Goal: Task Accomplishment & Management: Complete application form

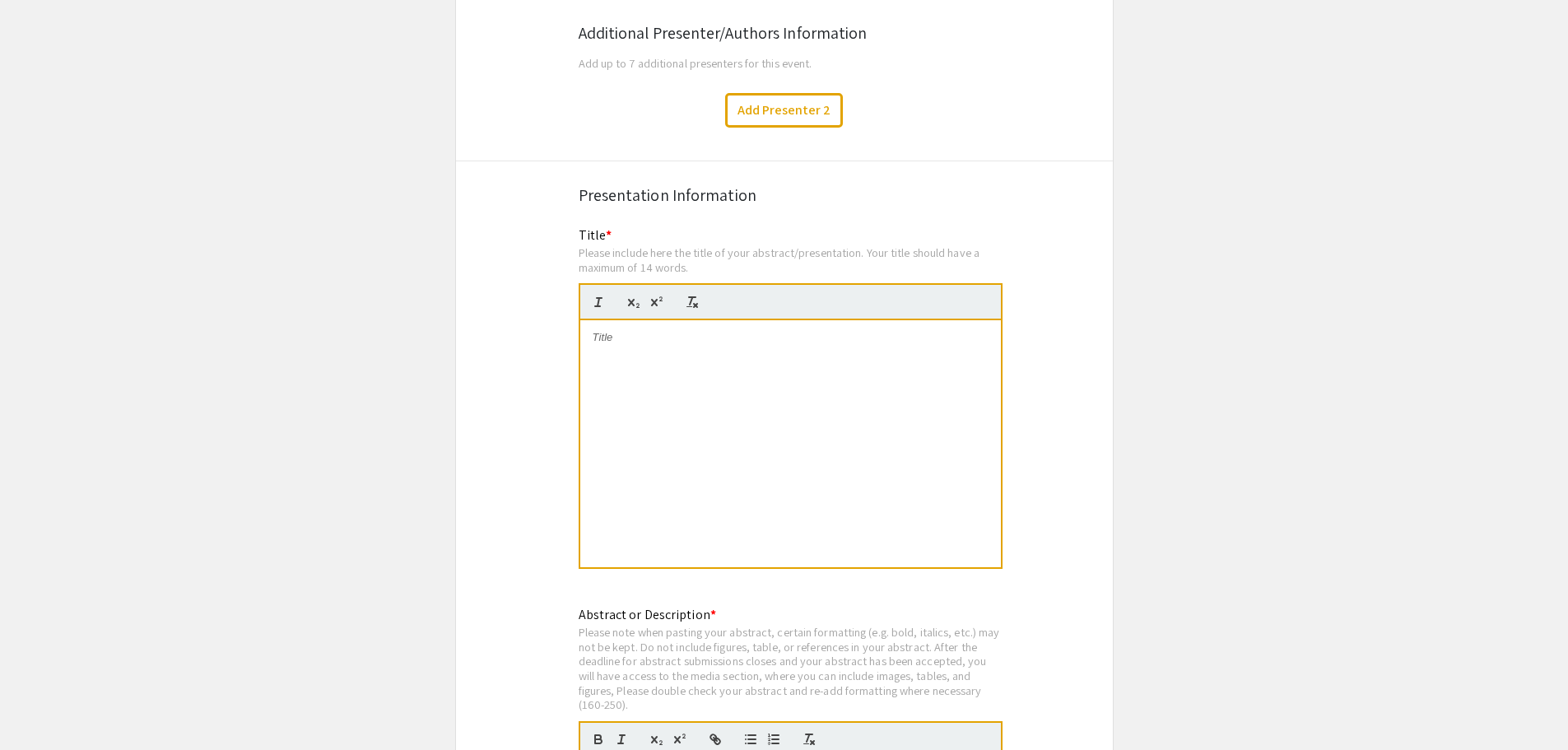
scroll to position [2634, 0]
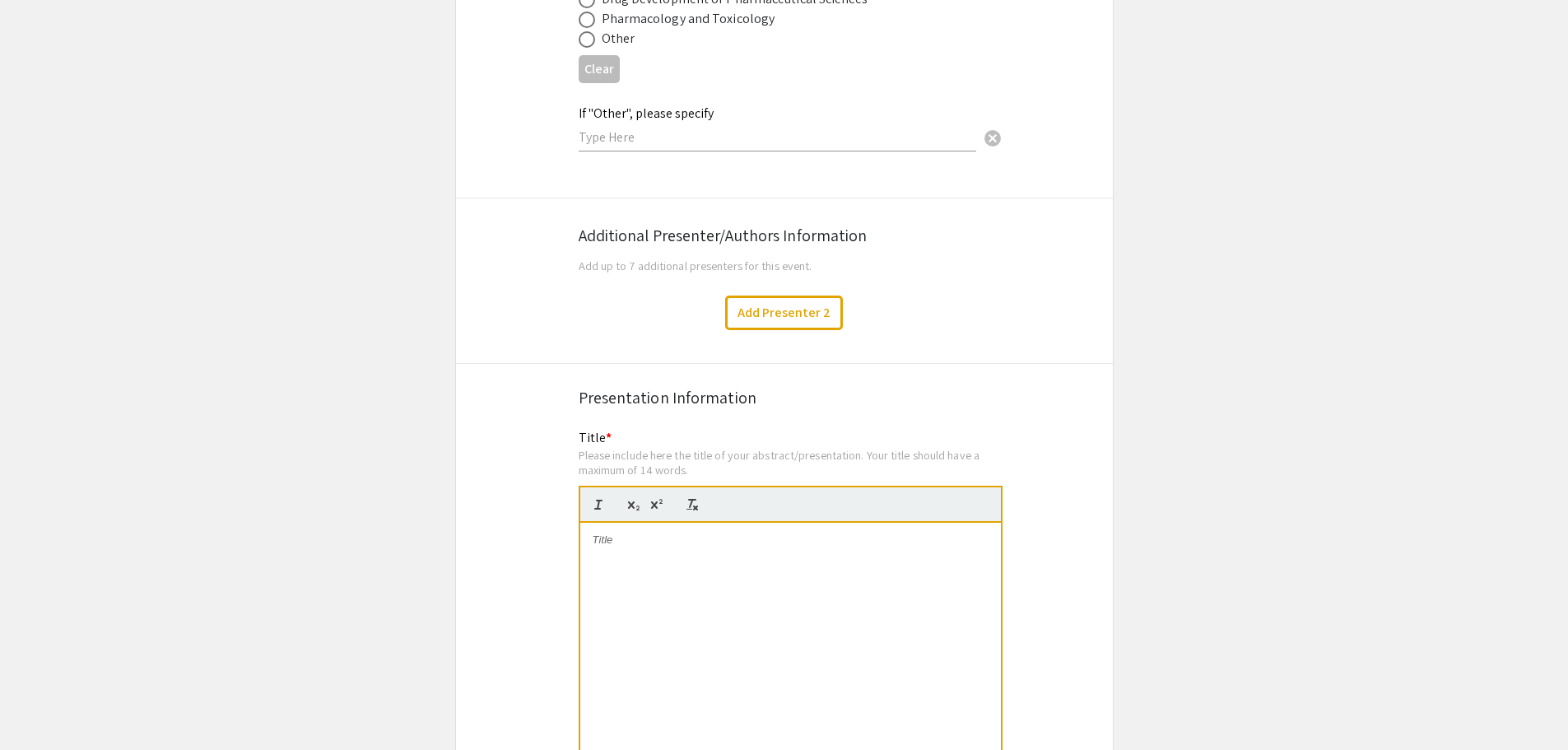
drag, startPoint x: 1240, startPoint y: 396, endPoint x: 1226, endPoint y: 401, distance: 14.9
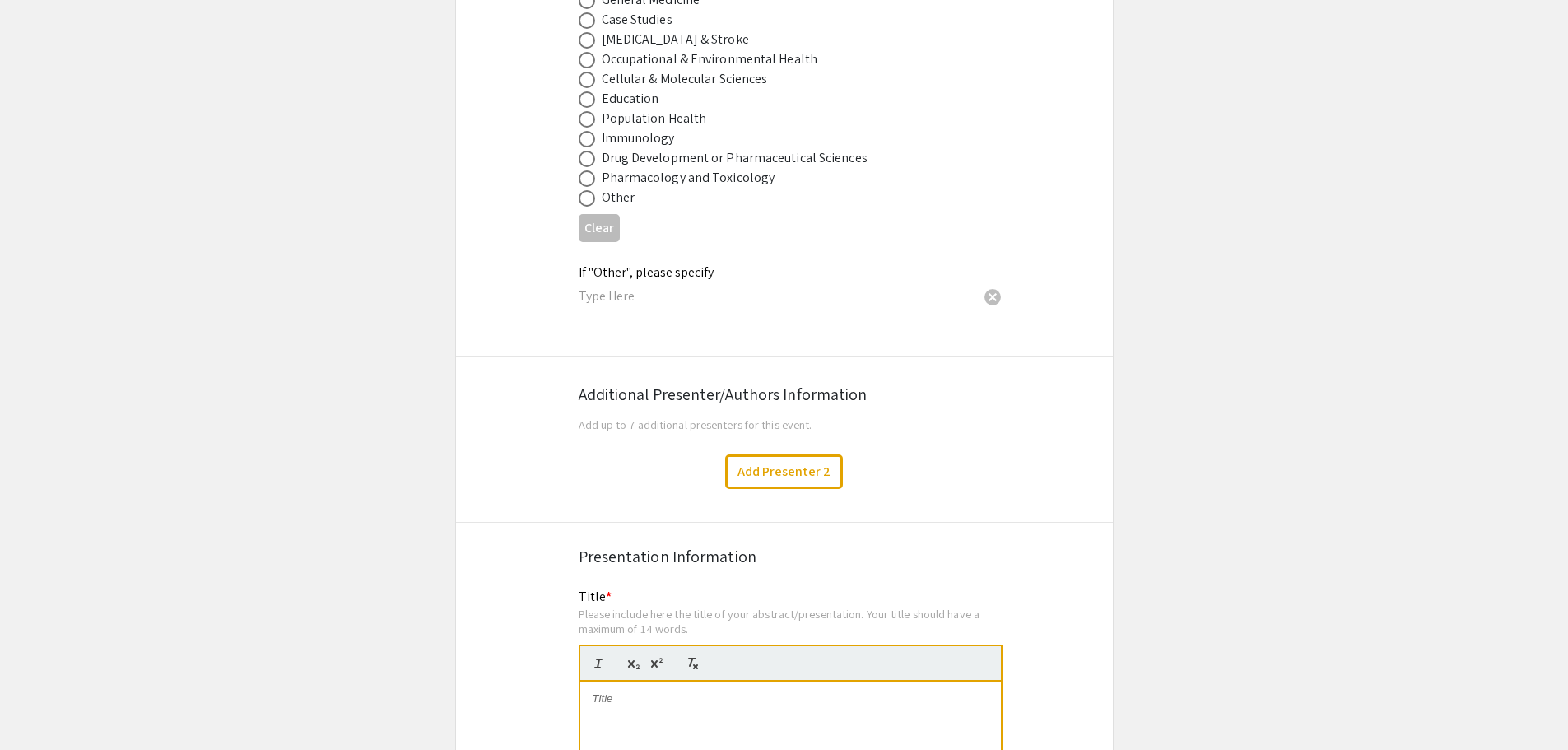
scroll to position [2392, 0]
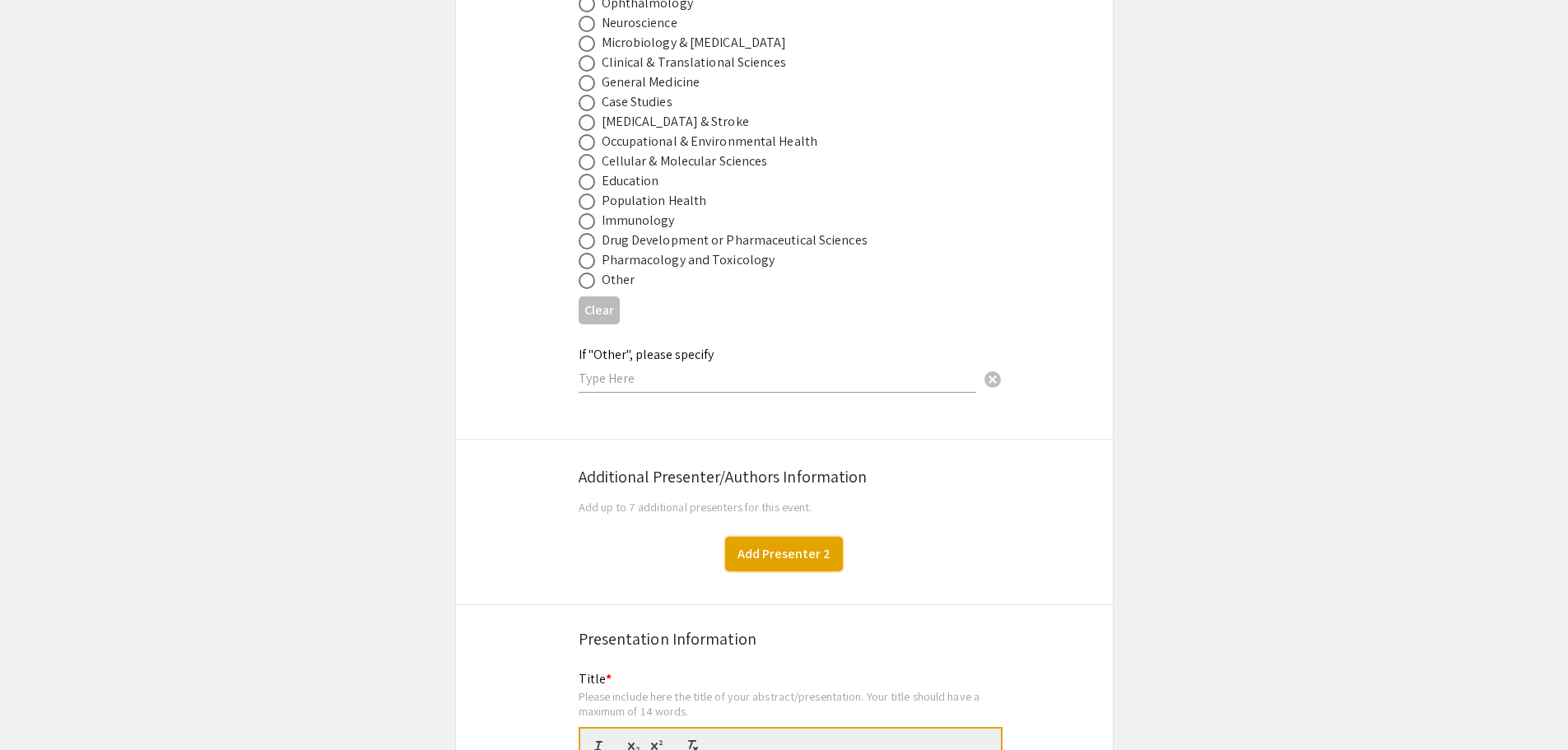
click at [756, 537] on button "Add Presenter 2" at bounding box center [784, 553] width 118 height 34
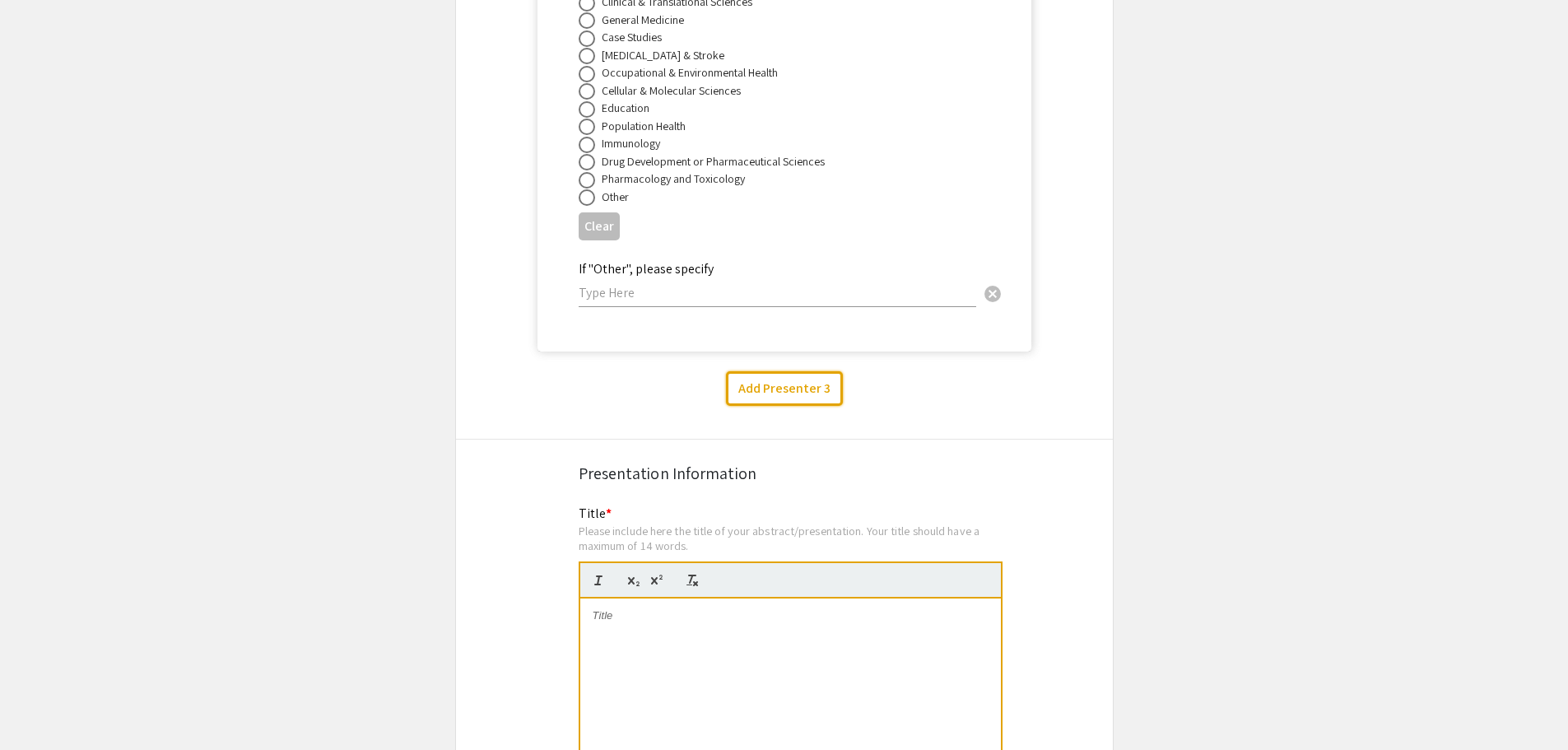
scroll to position [4808, 0]
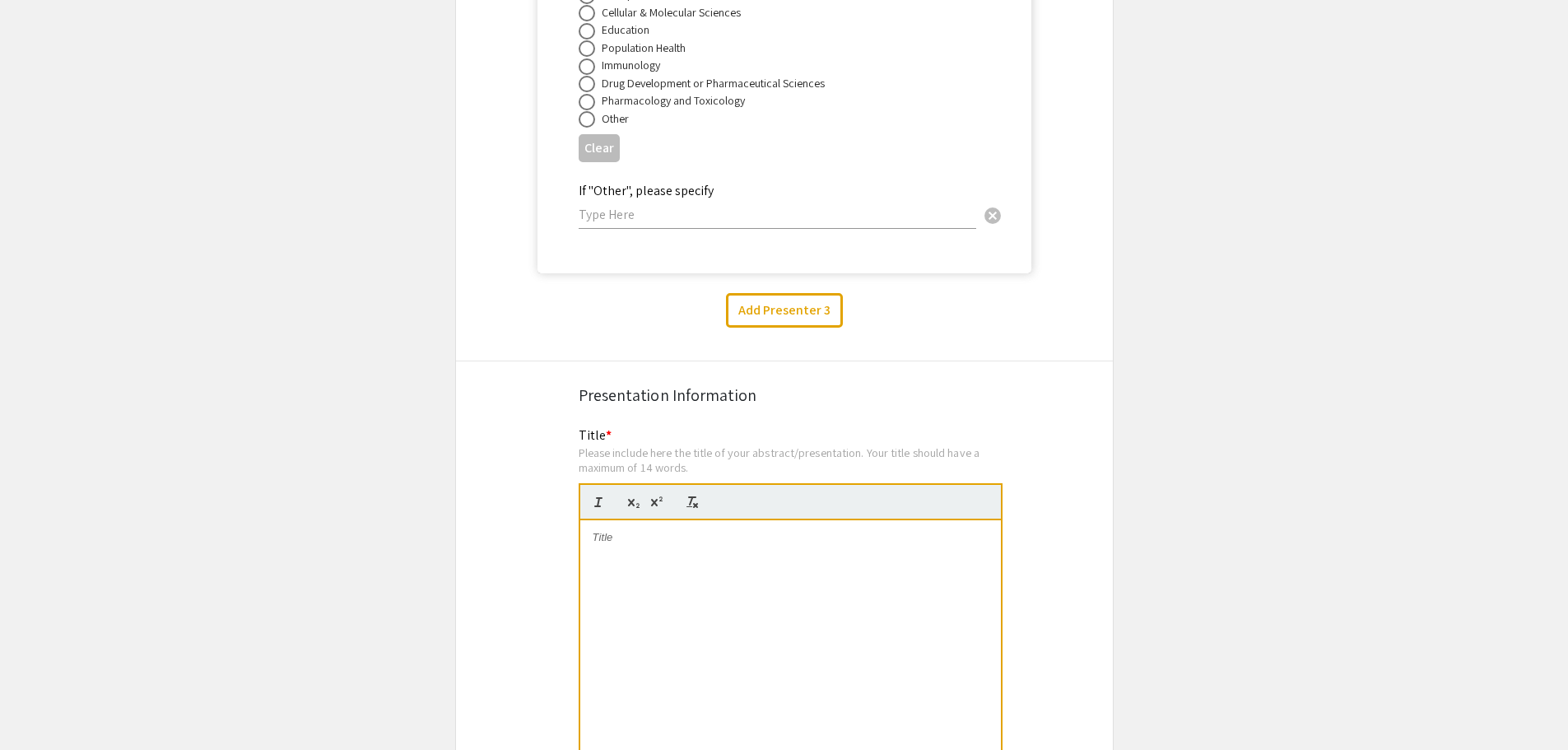
click at [501, 360] on hr at bounding box center [784, 360] width 657 height 1
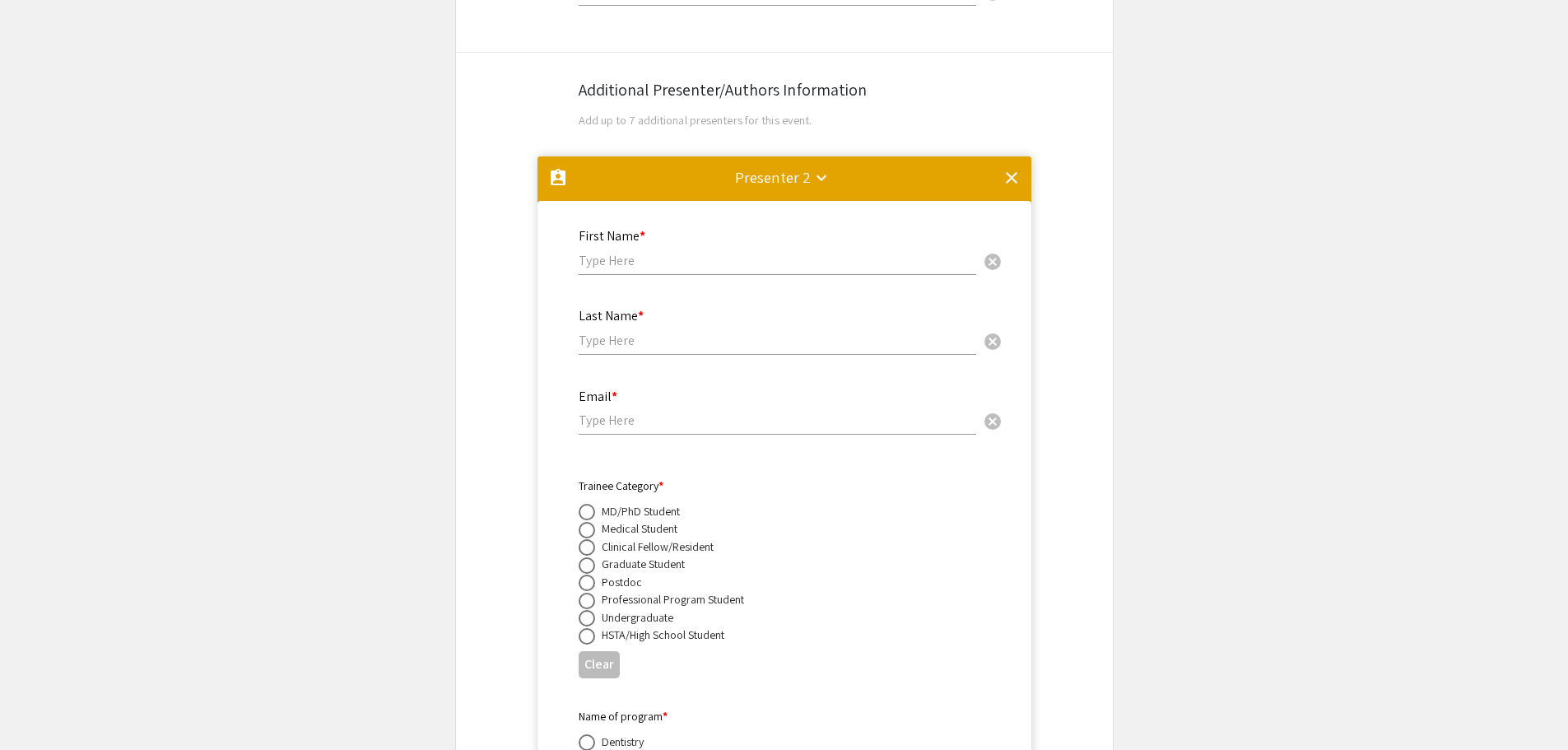
scroll to position [2751, 0]
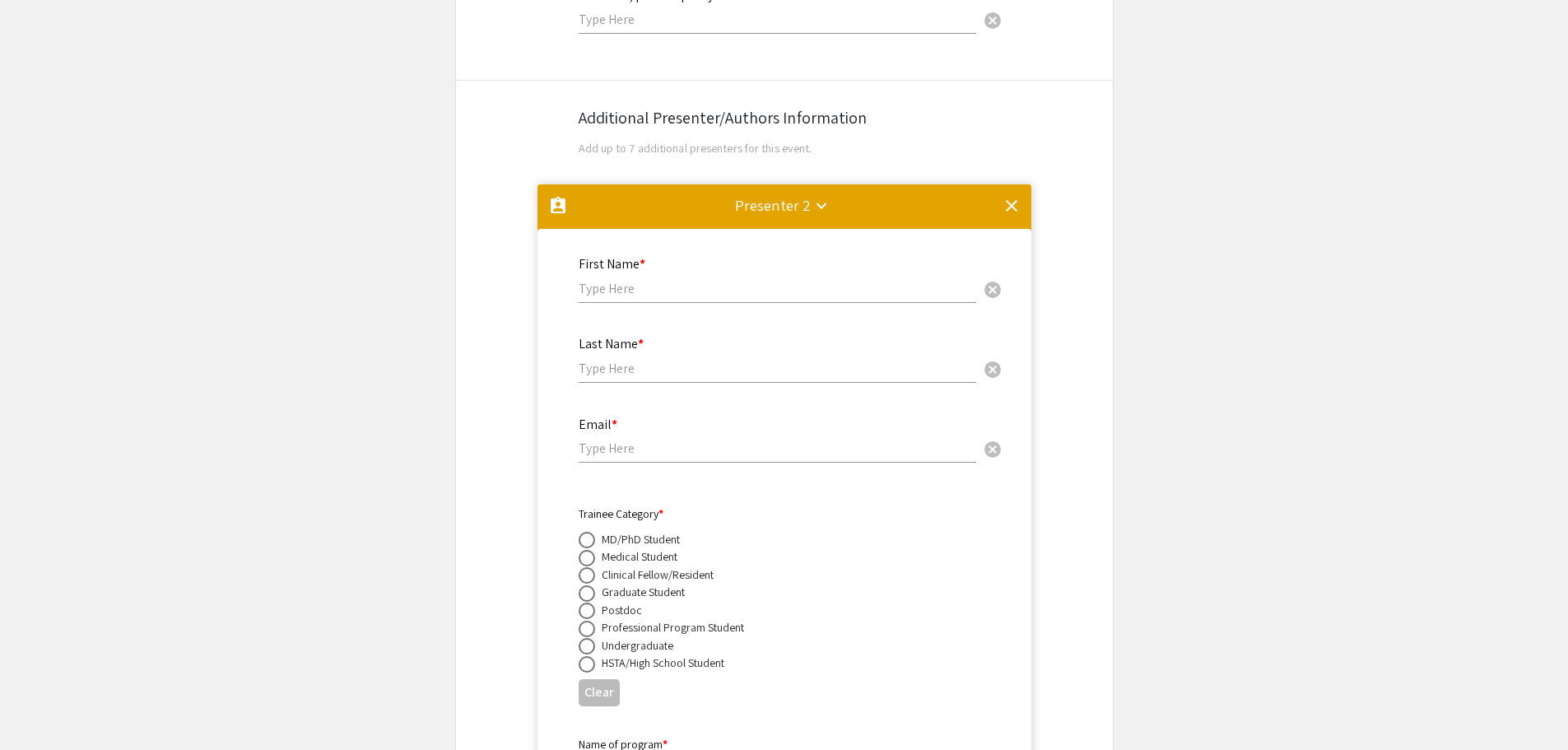
click at [1001, 196] on mat-icon "clear" at bounding box center [1011, 206] width 20 height 20
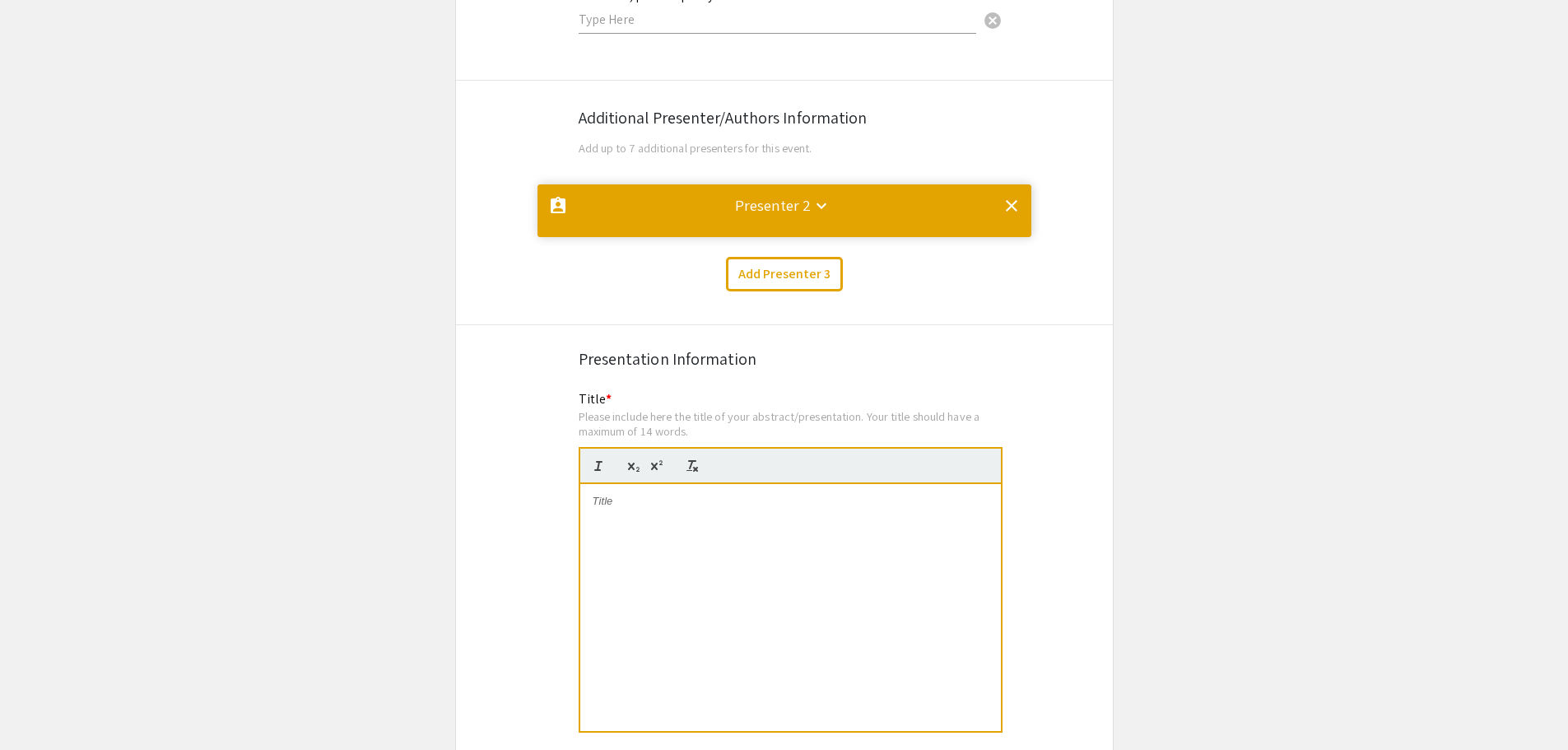
scroll to position [0, 0]
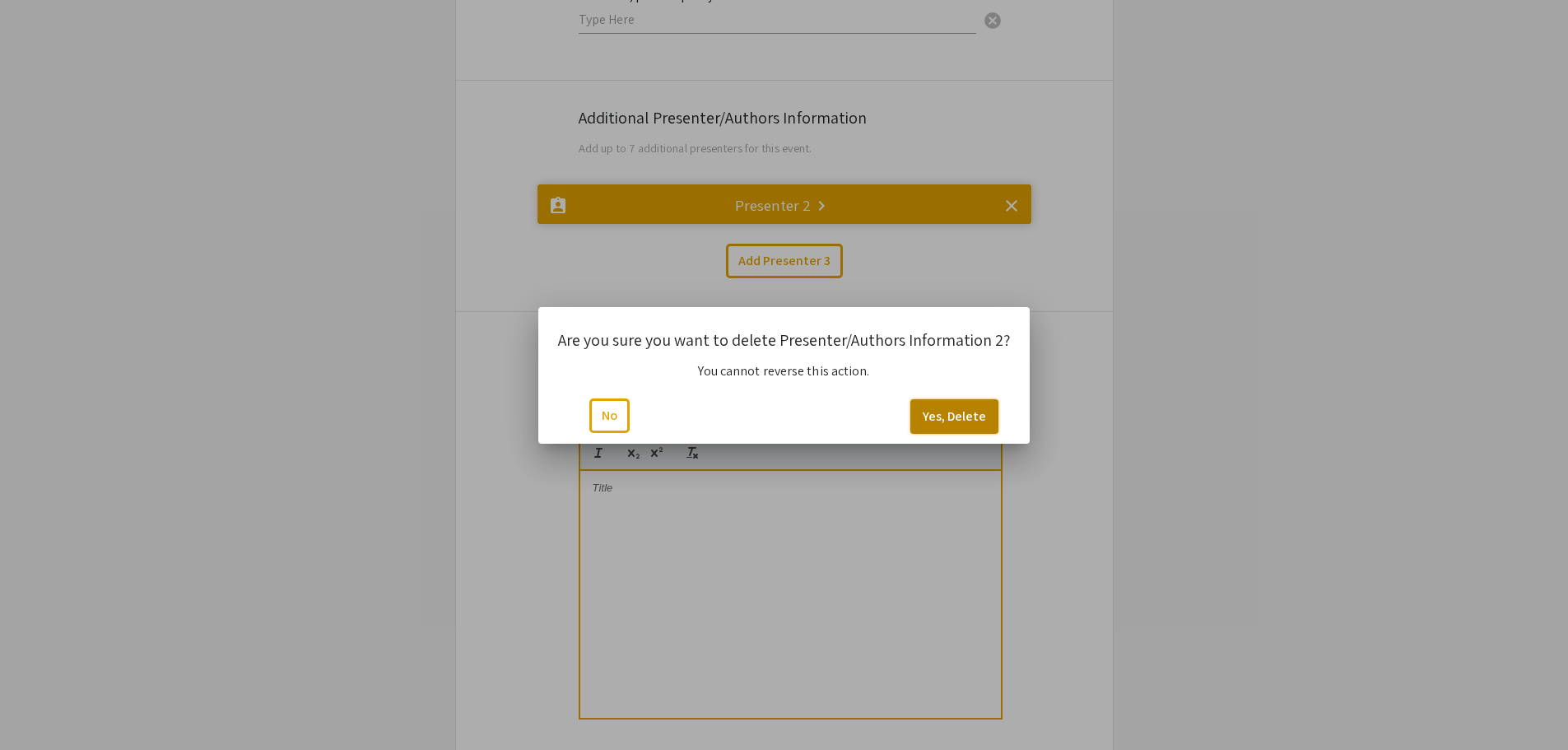
click at [930, 415] on button "Yes, Delete" at bounding box center [954, 416] width 88 height 34
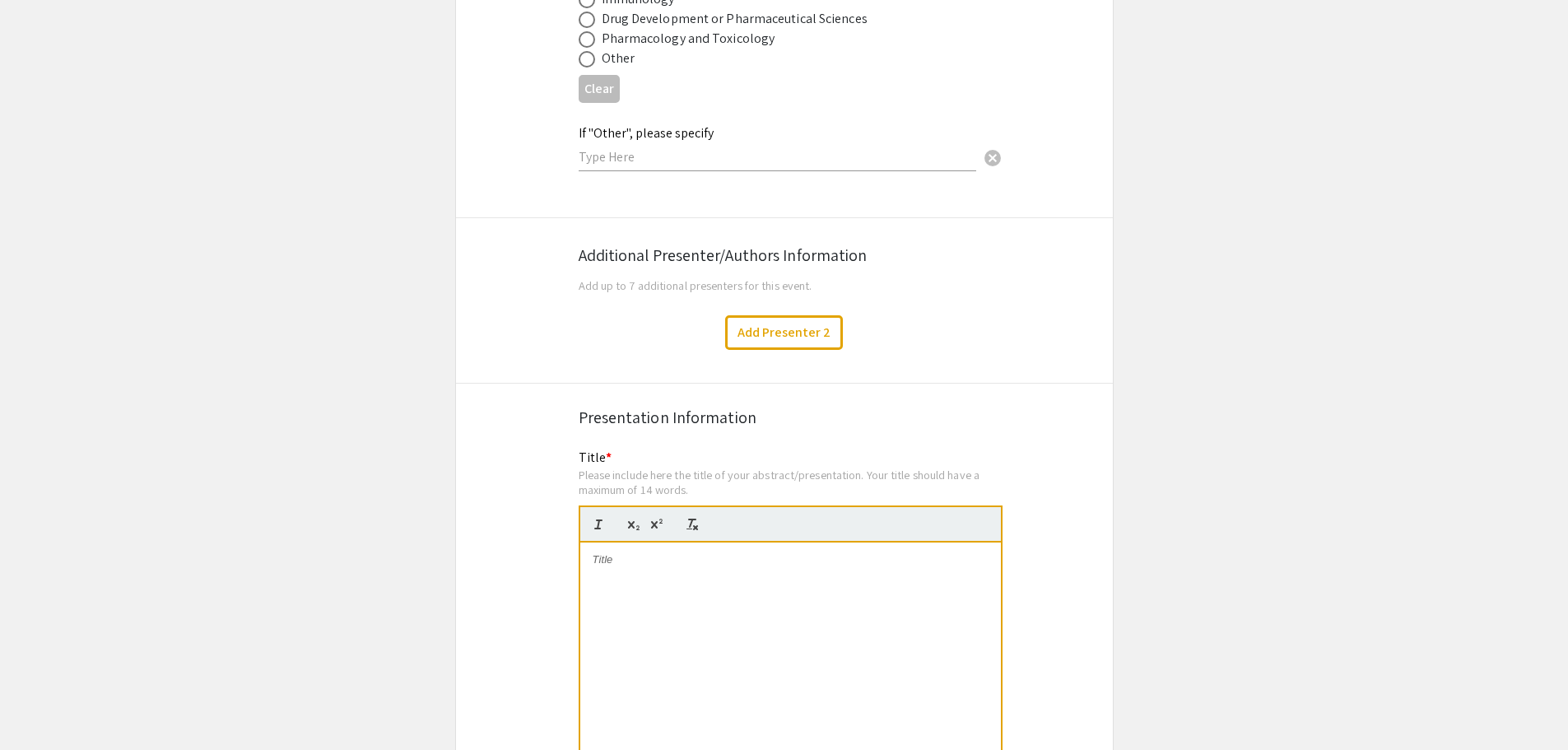
scroll to position [2557, 0]
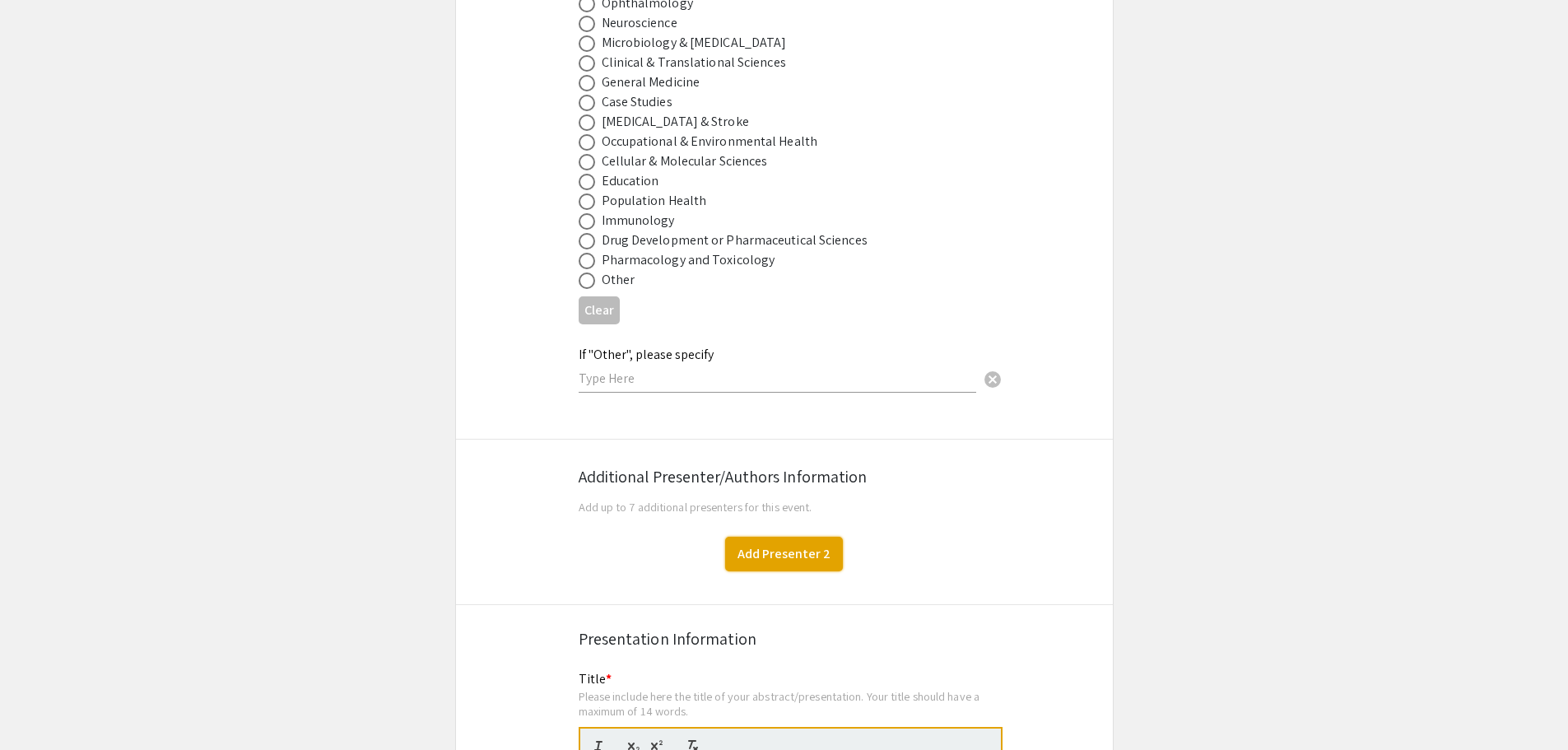
click at [774, 545] on button "Add Presenter 2" at bounding box center [784, 553] width 118 height 34
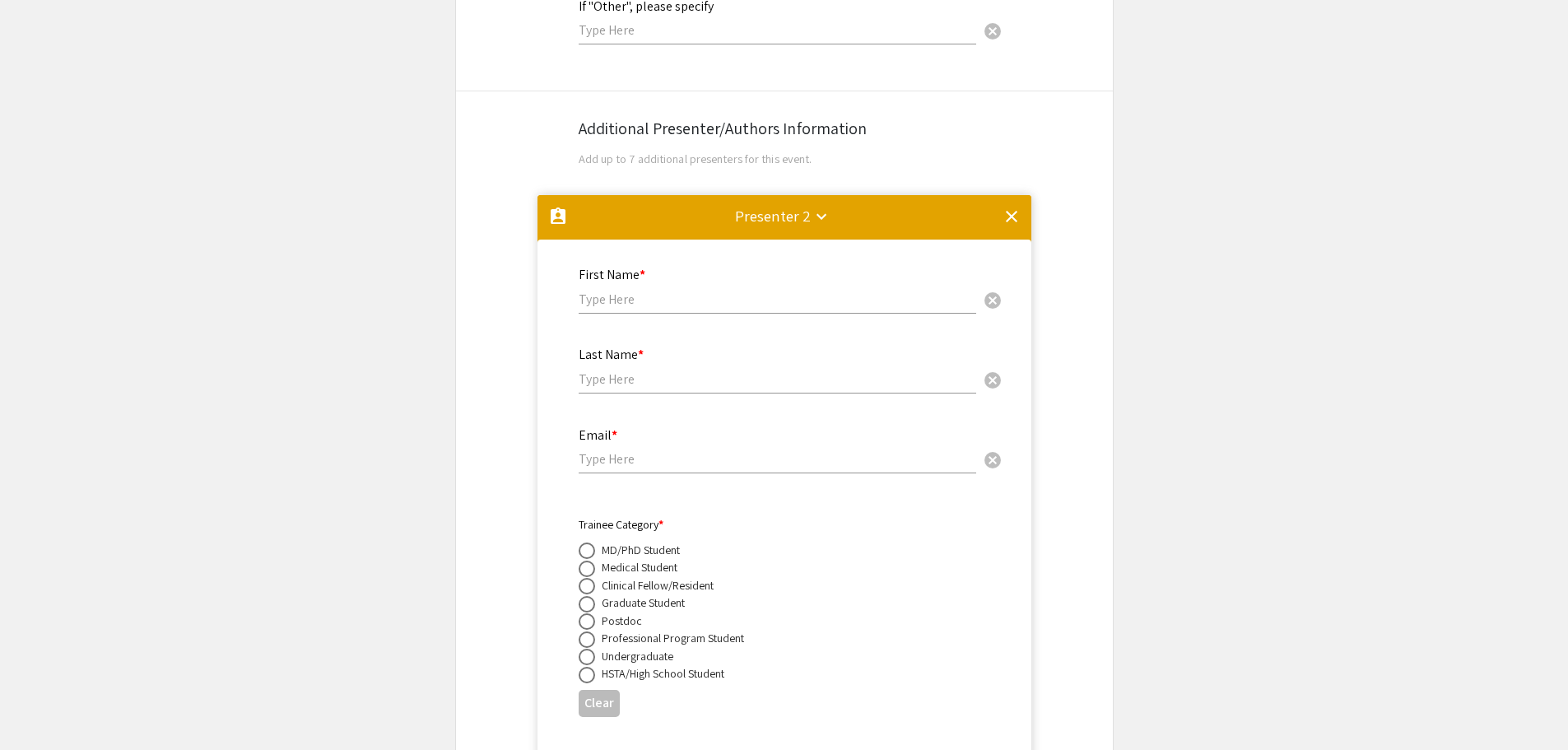
scroll to position [2587, 0]
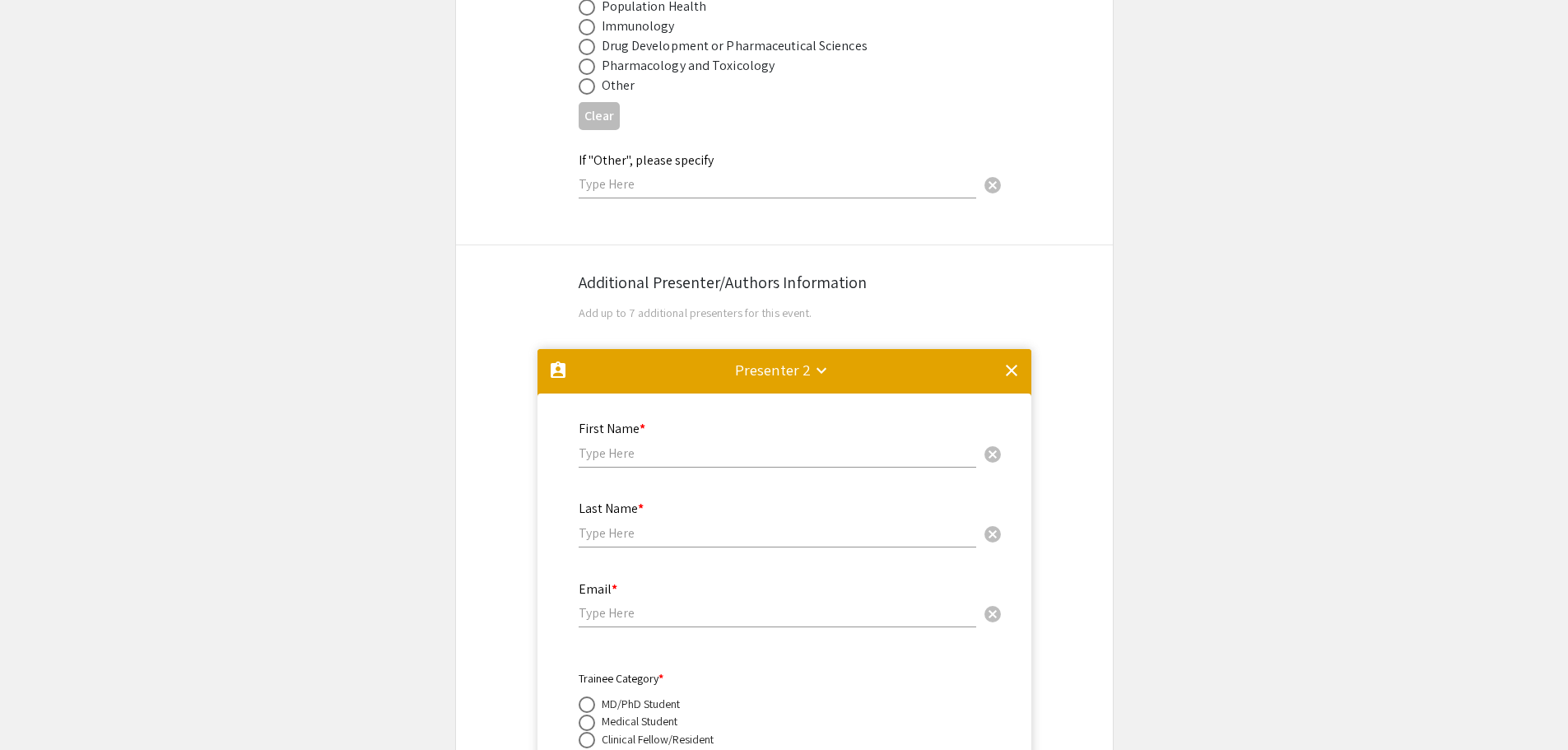
click at [1011, 360] on mat-icon "clear" at bounding box center [1011, 370] width 20 height 20
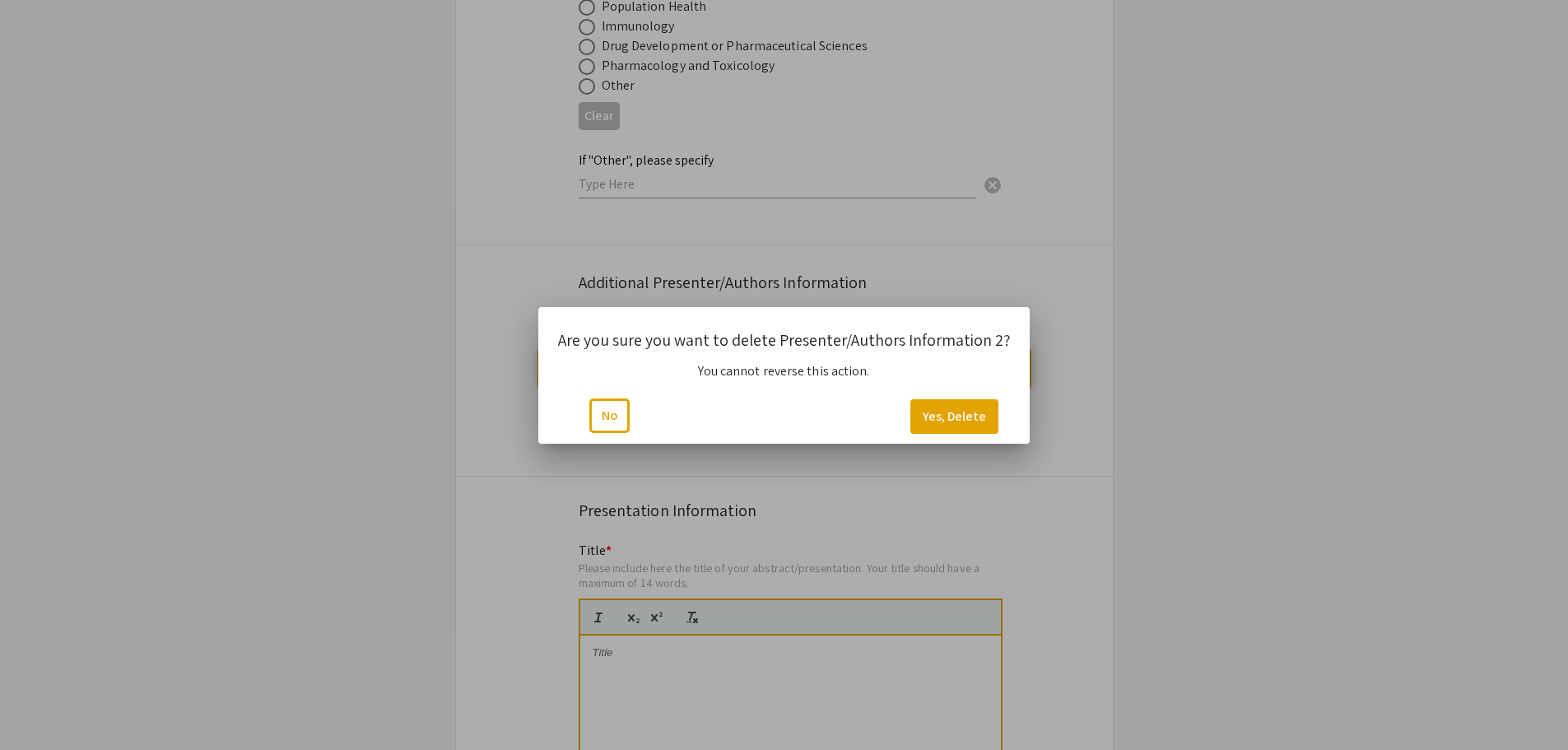
scroll to position [0, 0]
click at [939, 414] on button "Yes, Delete" at bounding box center [954, 416] width 88 height 34
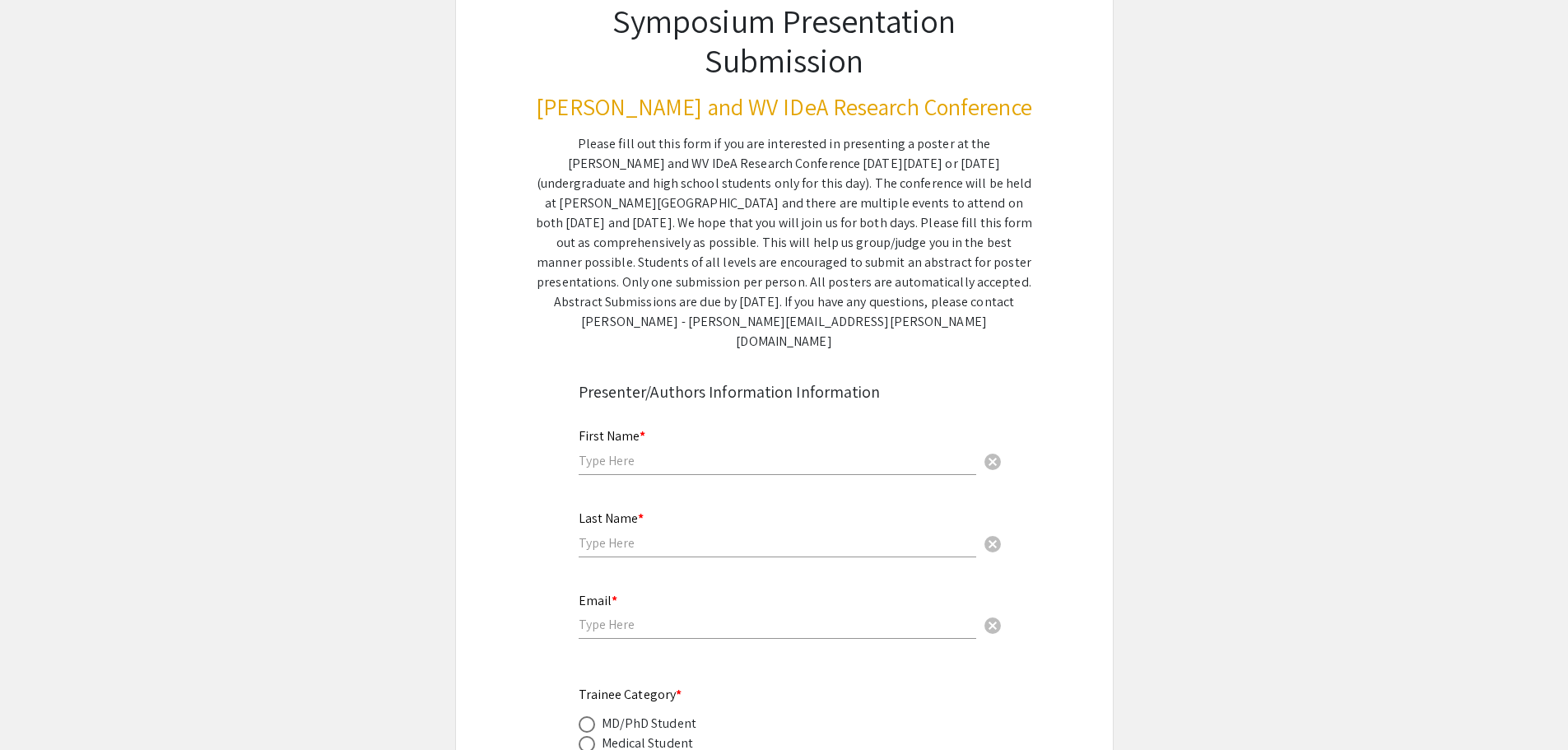
scroll to position [329, 0]
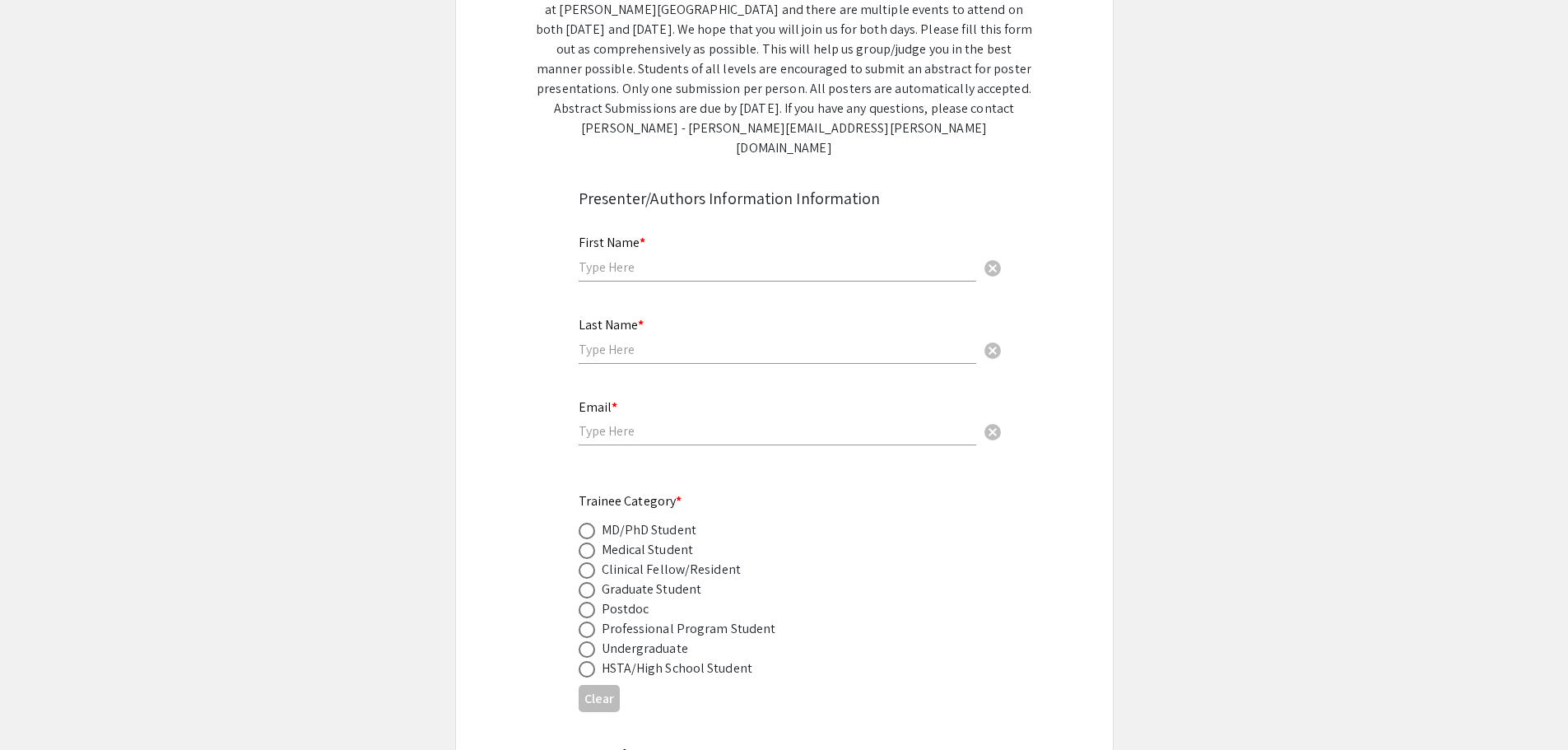
drag, startPoint x: 613, startPoint y: 231, endPoint x: 602, endPoint y: 252, distance: 23.7
click at [606, 242] on div "First Name * cancel" at bounding box center [777, 250] width 397 height 62
click at [602, 259] on input "text" at bounding box center [777, 267] width 397 height 18
type input "[PERSON_NAME]"
click at [599, 341] on input "text" at bounding box center [777, 349] width 397 height 18
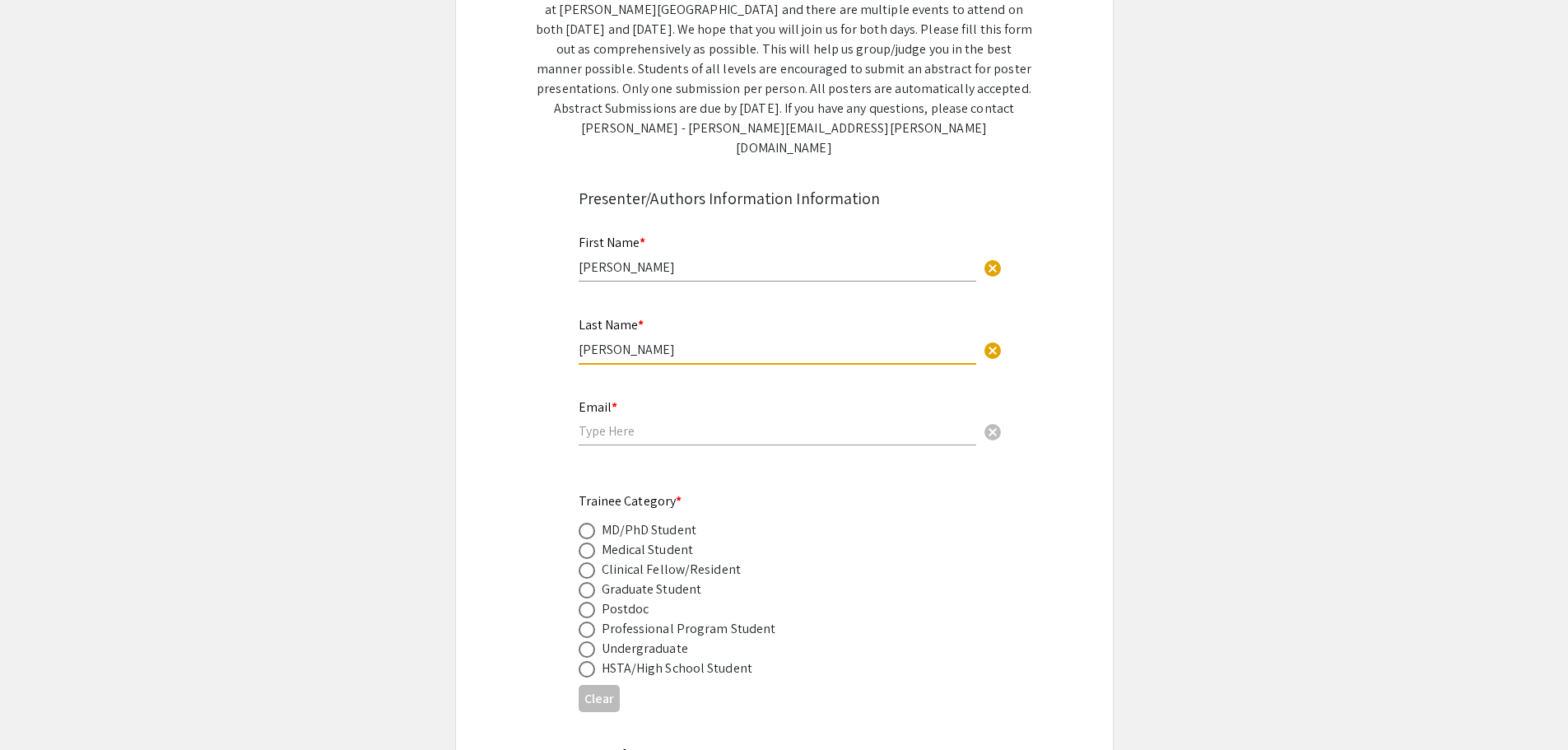
type input "[PERSON_NAME]"
click at [589, 422] on input "email" at bounding box center [777, 431] width 397 height 18
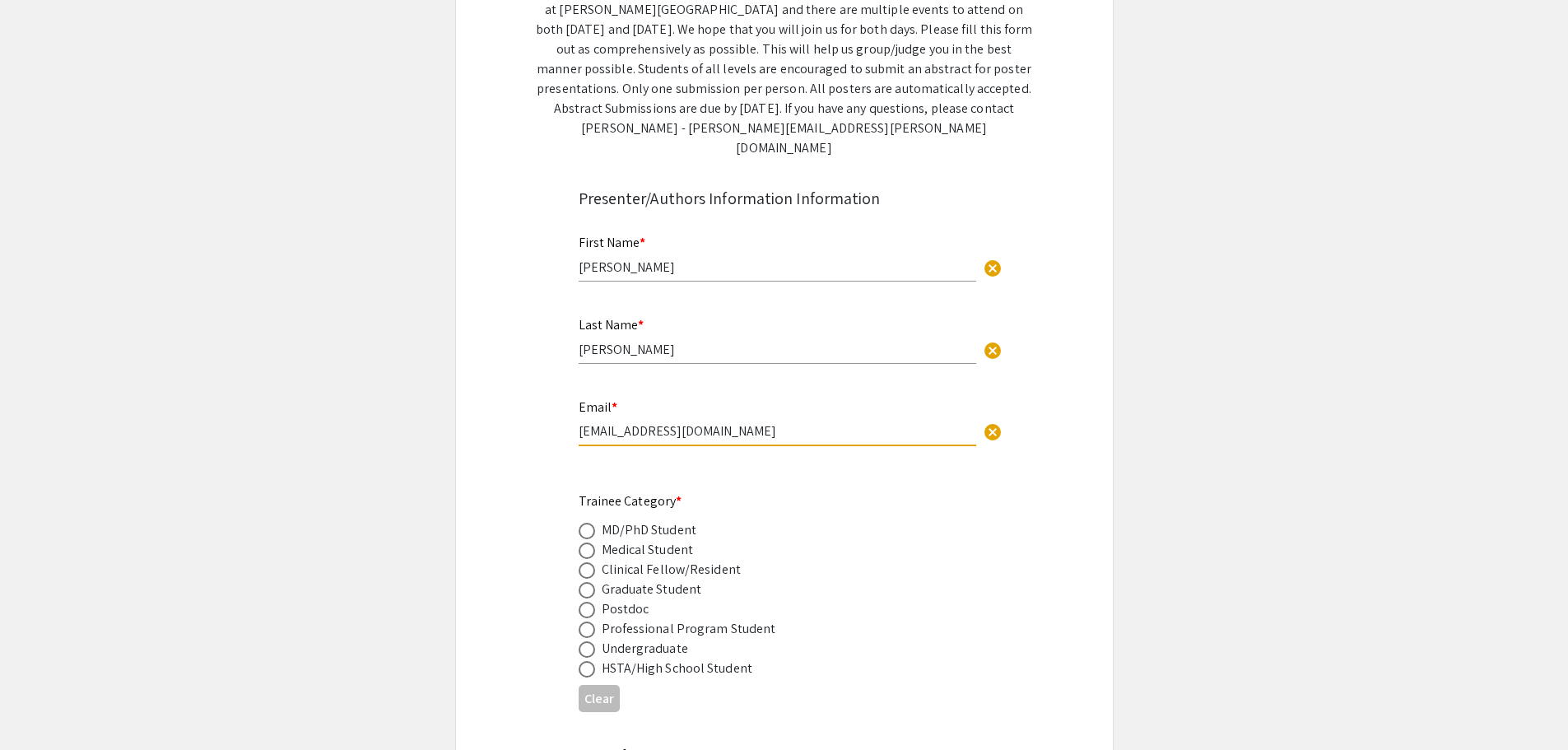
type input "[EMAIL_ADDRESS][DOMAIN_NAME]"
click at [590, 582] on span at bounding box center [587, 590] width 17 height 17
click at [590, 582] on input "radio" at bounding box center [587, 590] width 17 height 17
radio input "true"
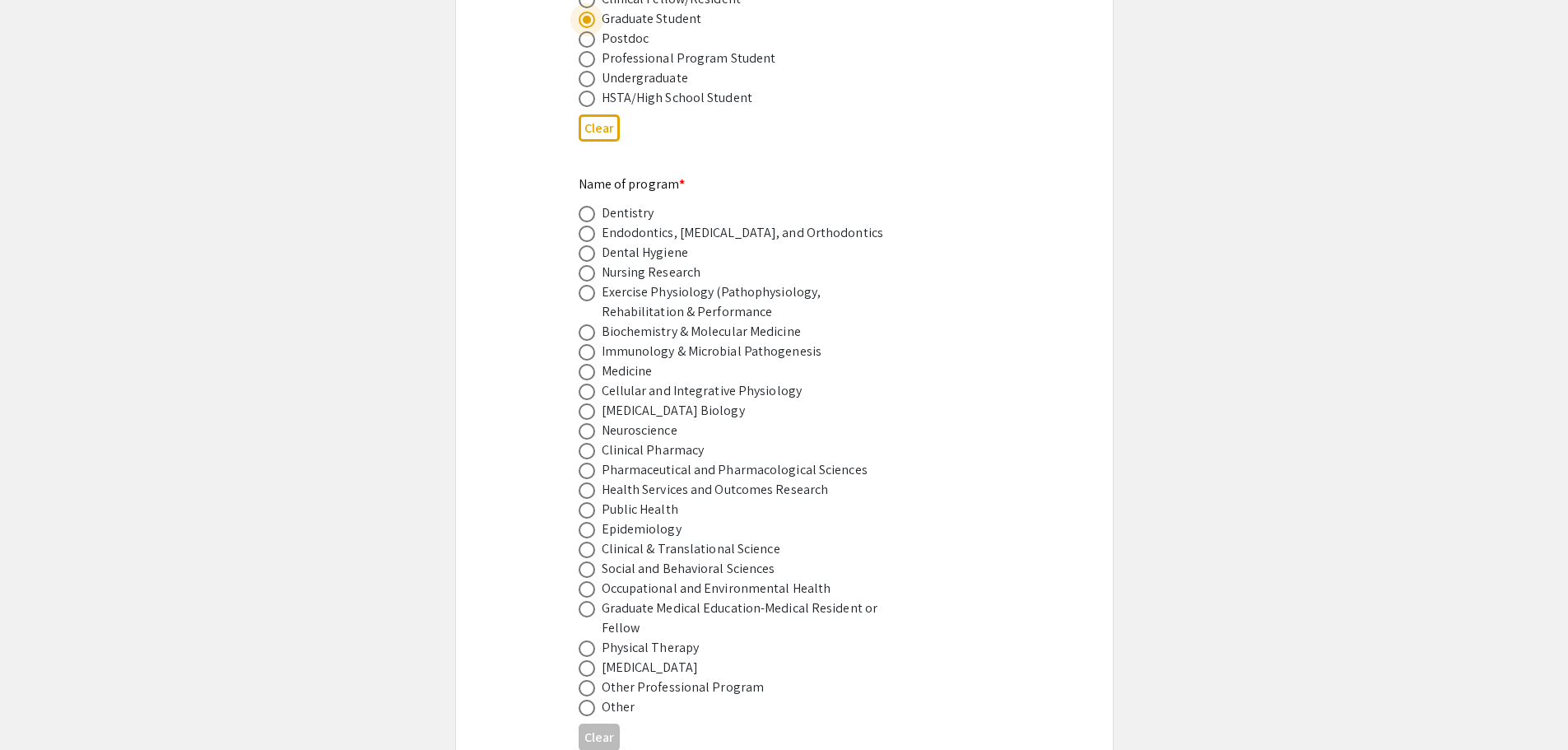
scroll to position [988, 0]
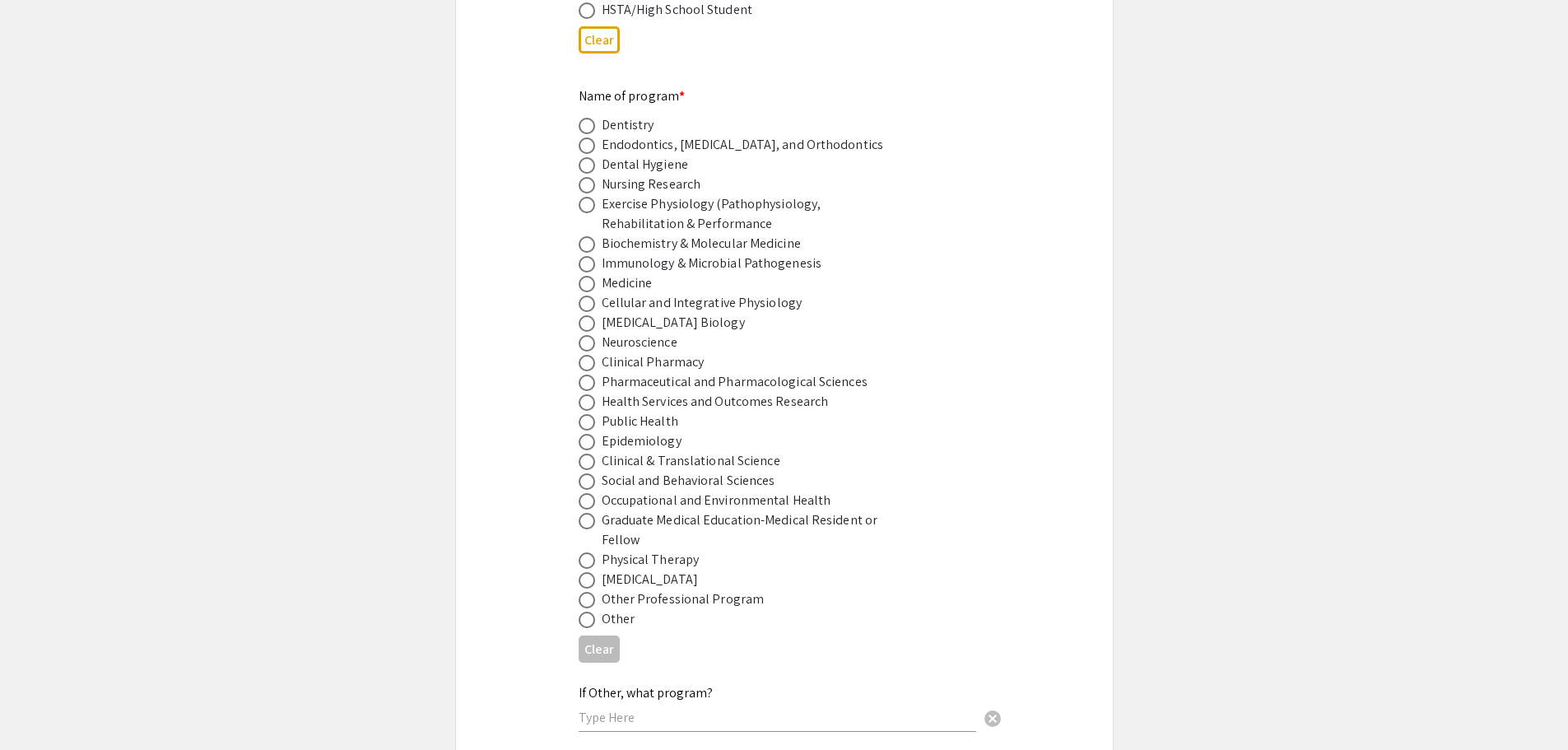
click at [590, 335] on span at bounding box center [587, 344] width 17 height 17
click at [590, 335] on input "radio" at bounding box center [587, 344] width 17 height 17
radio input "true"
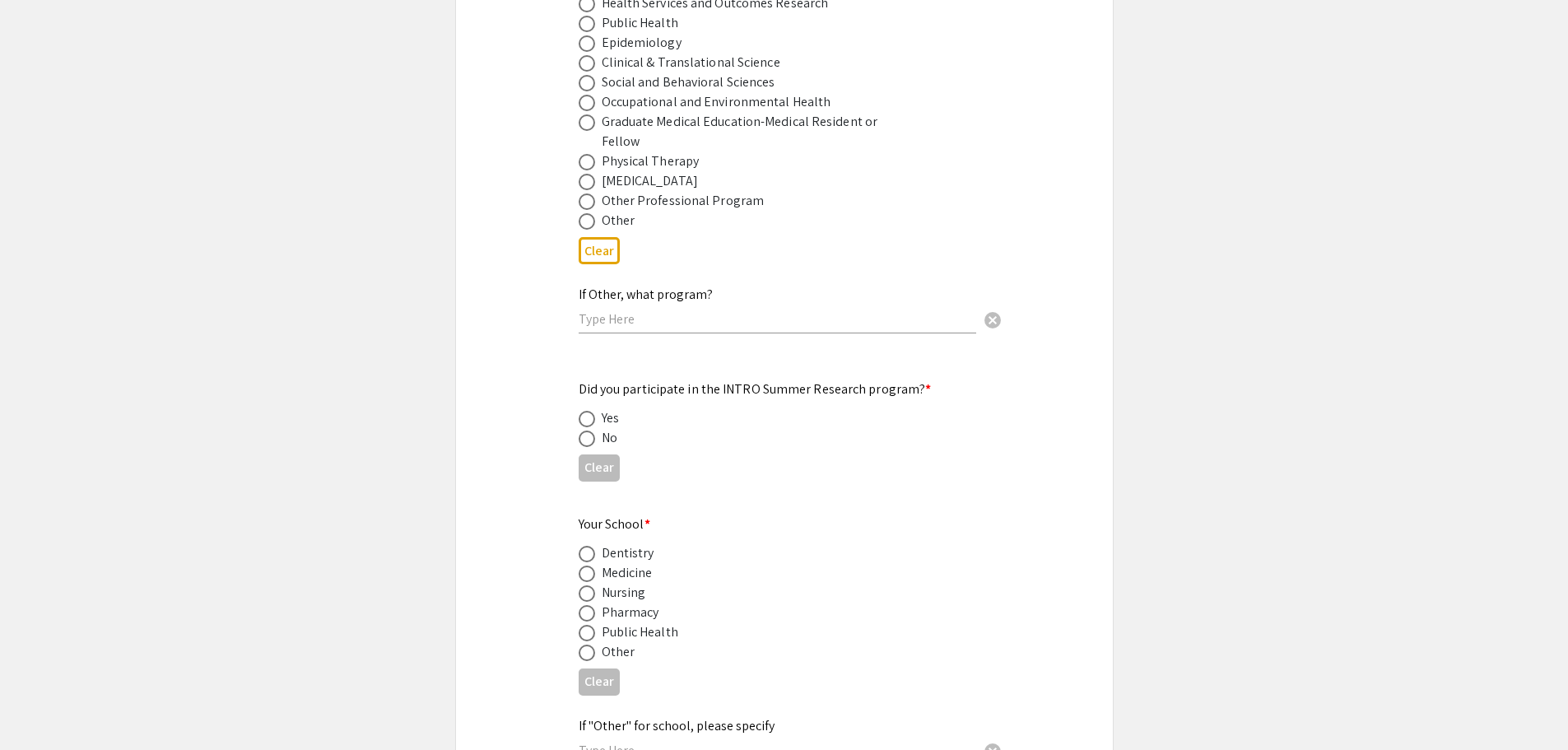
scroll to position [1482, 0]
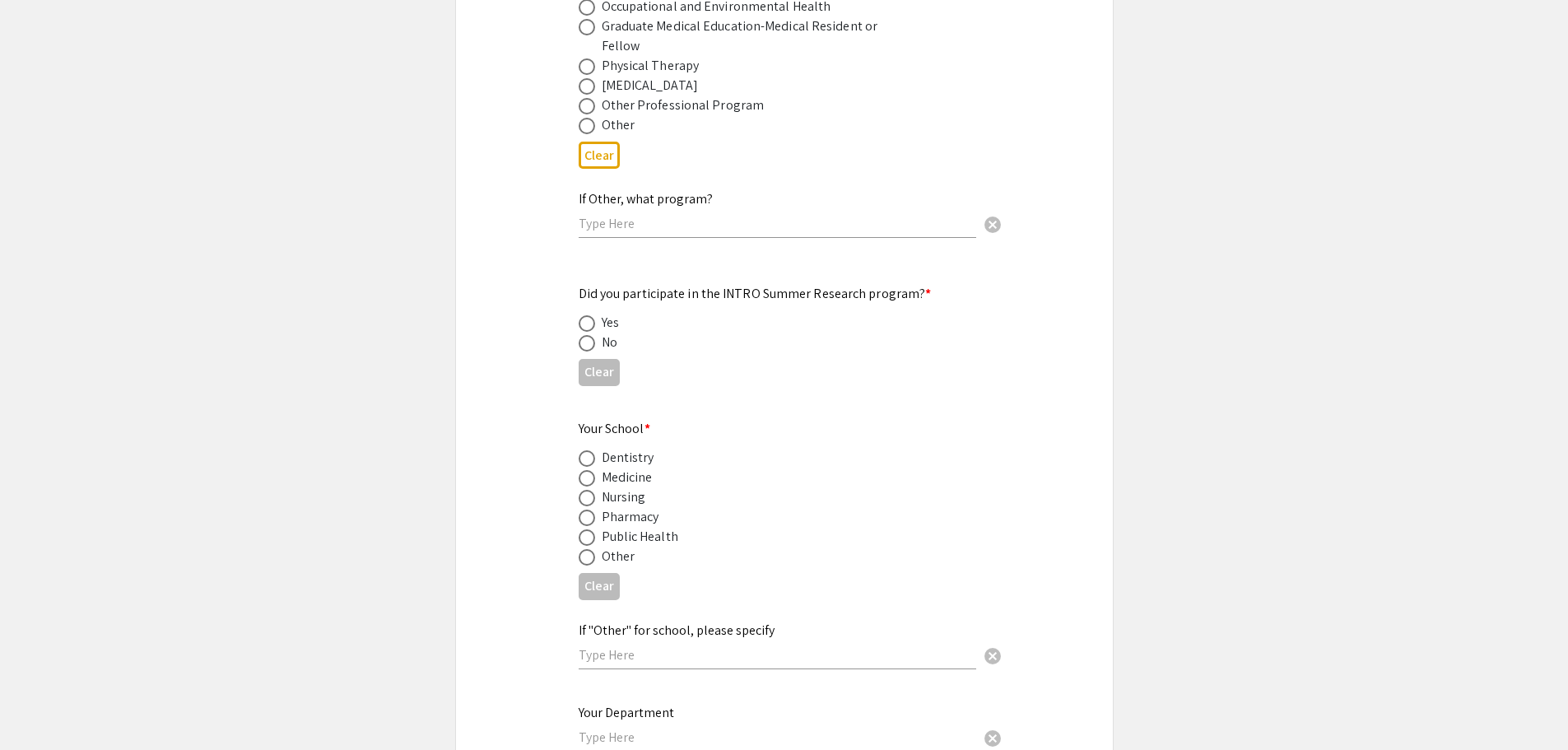
click at [585, 335] on span at bounding box center [587, 344] width 17 height 17
click at [585, 335] on input "radio" at bounding box center [587, 344] width 17 height 17
radio input "true"
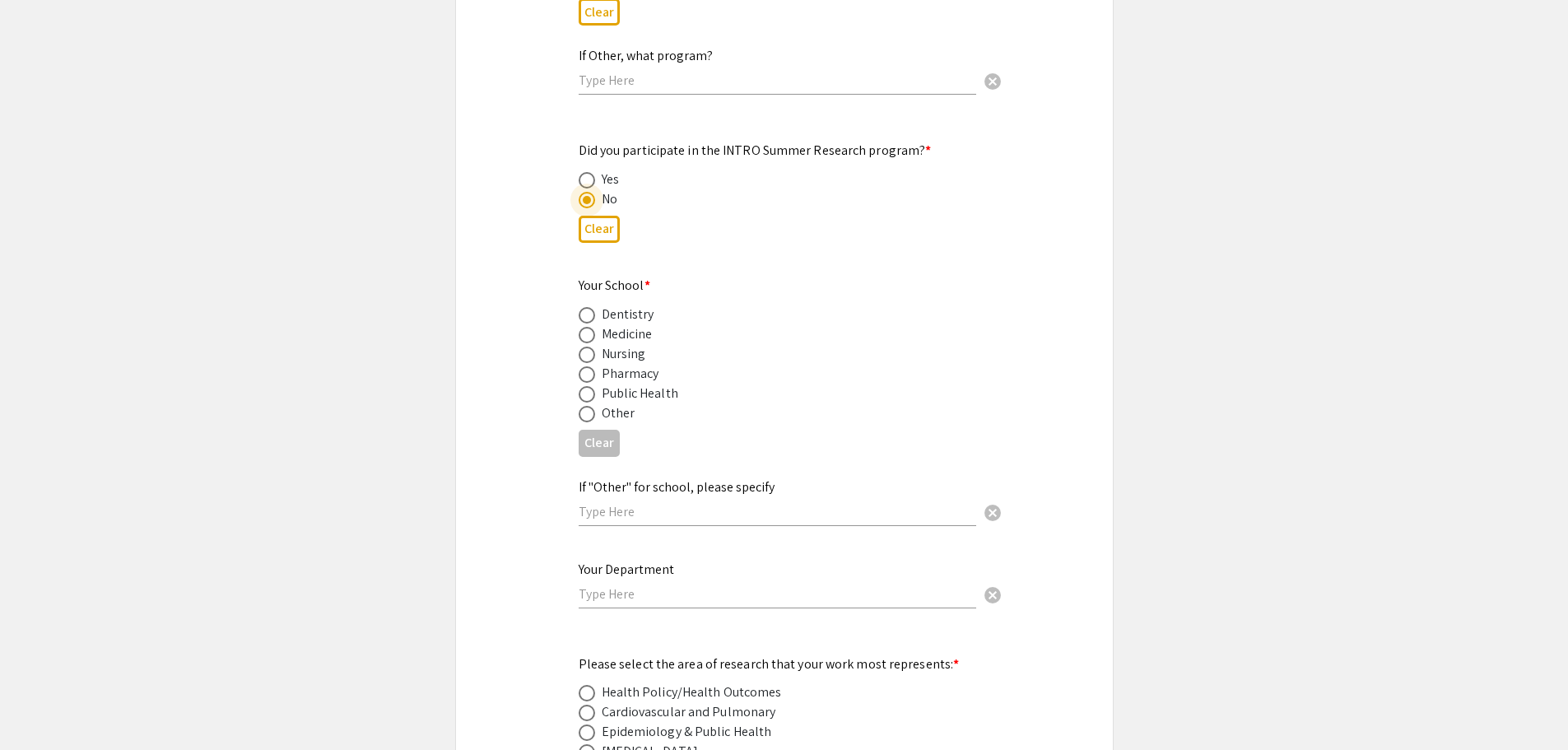
scroll to position [1646, 0]
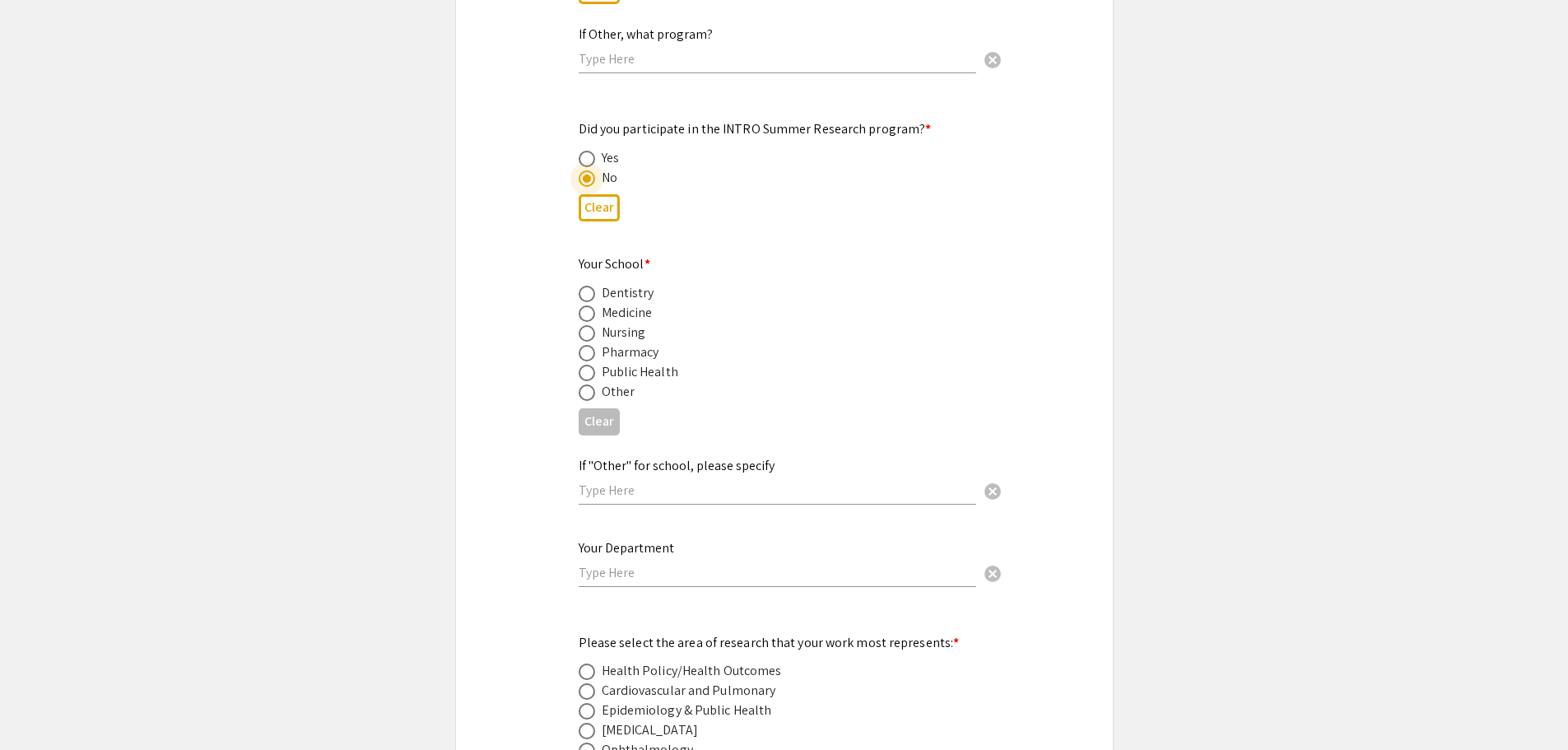
click at [579, 306] on span at bounding box center [587, 314] width 17 height 17
click at [579, 306] on input "radio" at bounding box center [587, 314] width 17 height 17
radio input "true"
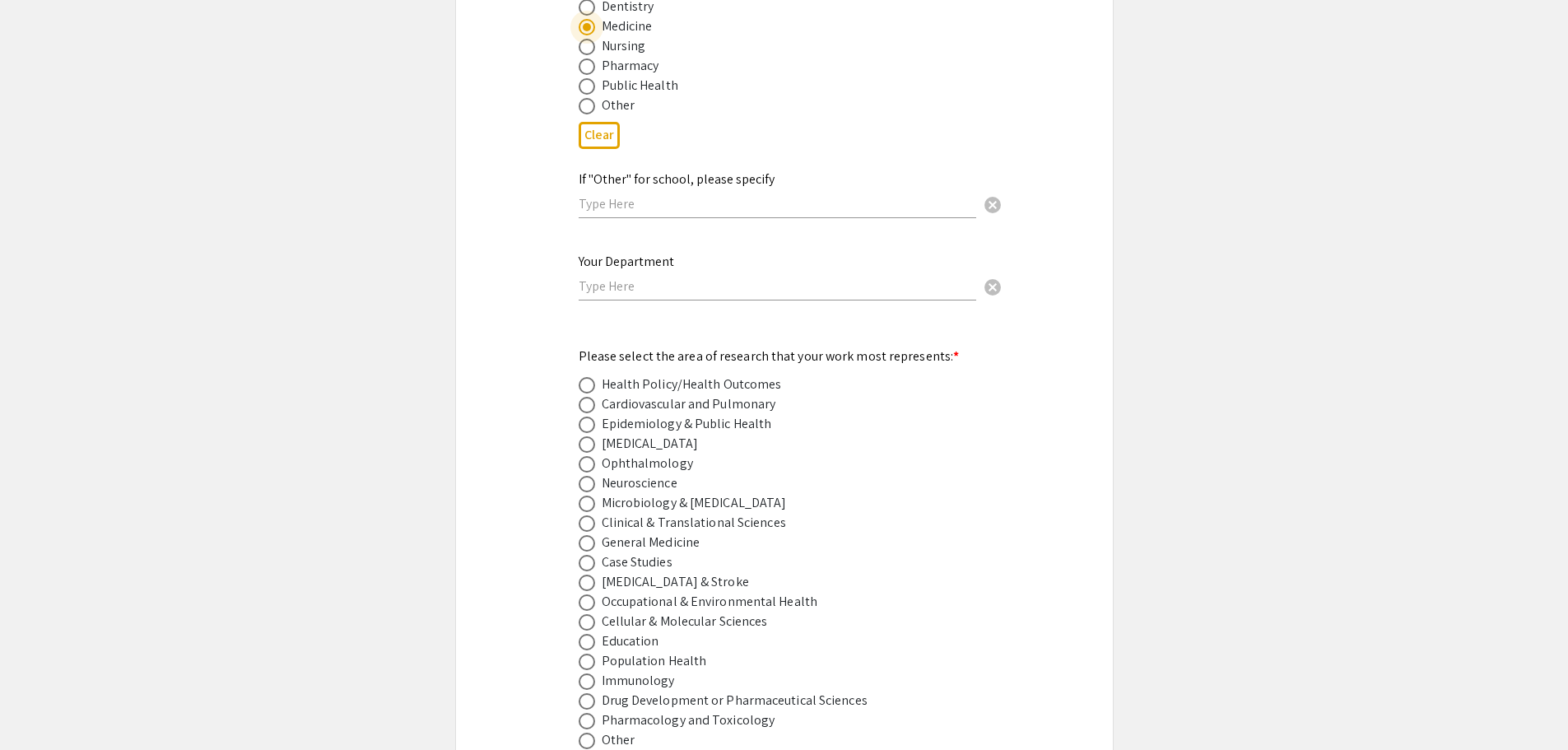
scroll to position [1975, 0]
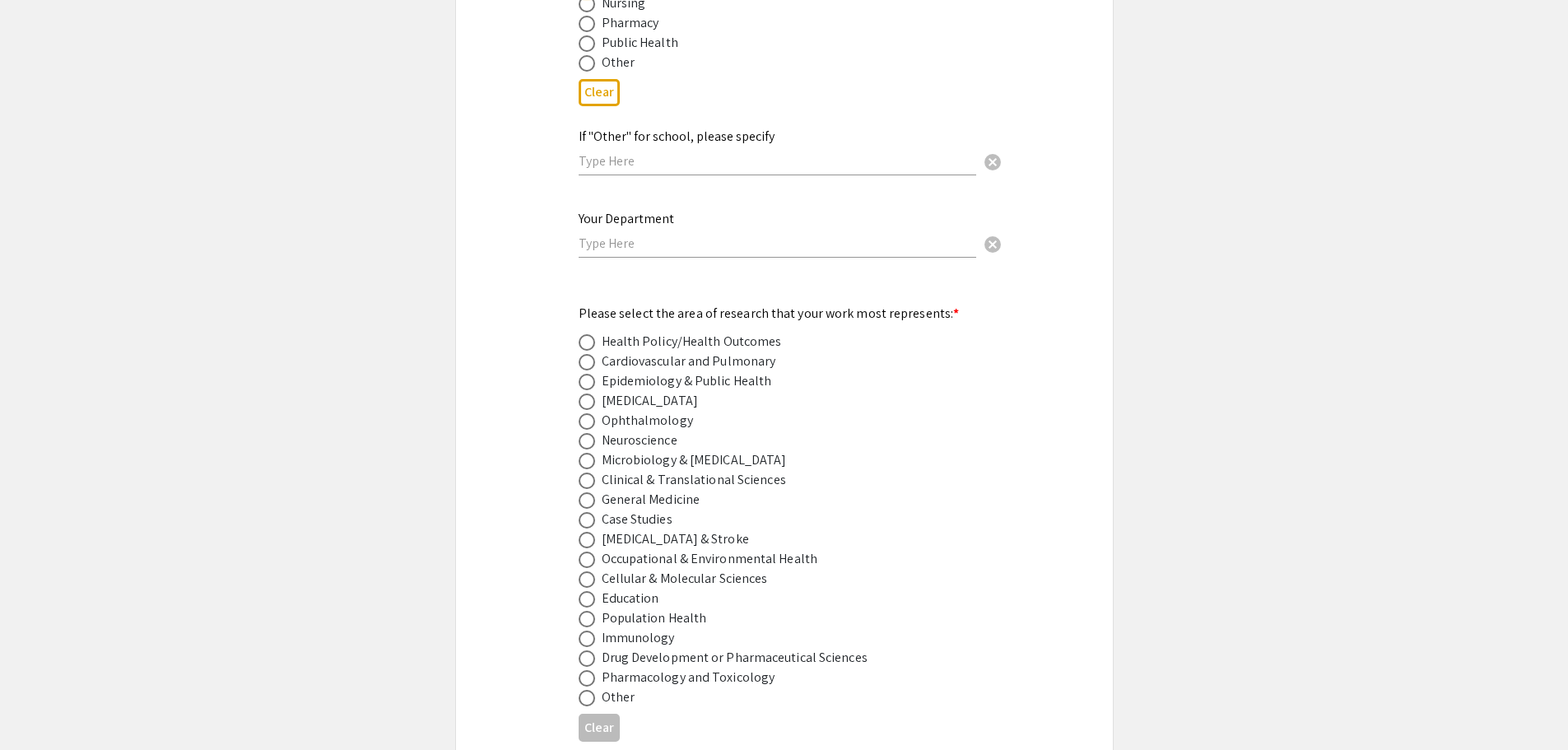
click at [629, 234] on input "text" at bounding box center [777, 243] width 397 height 18
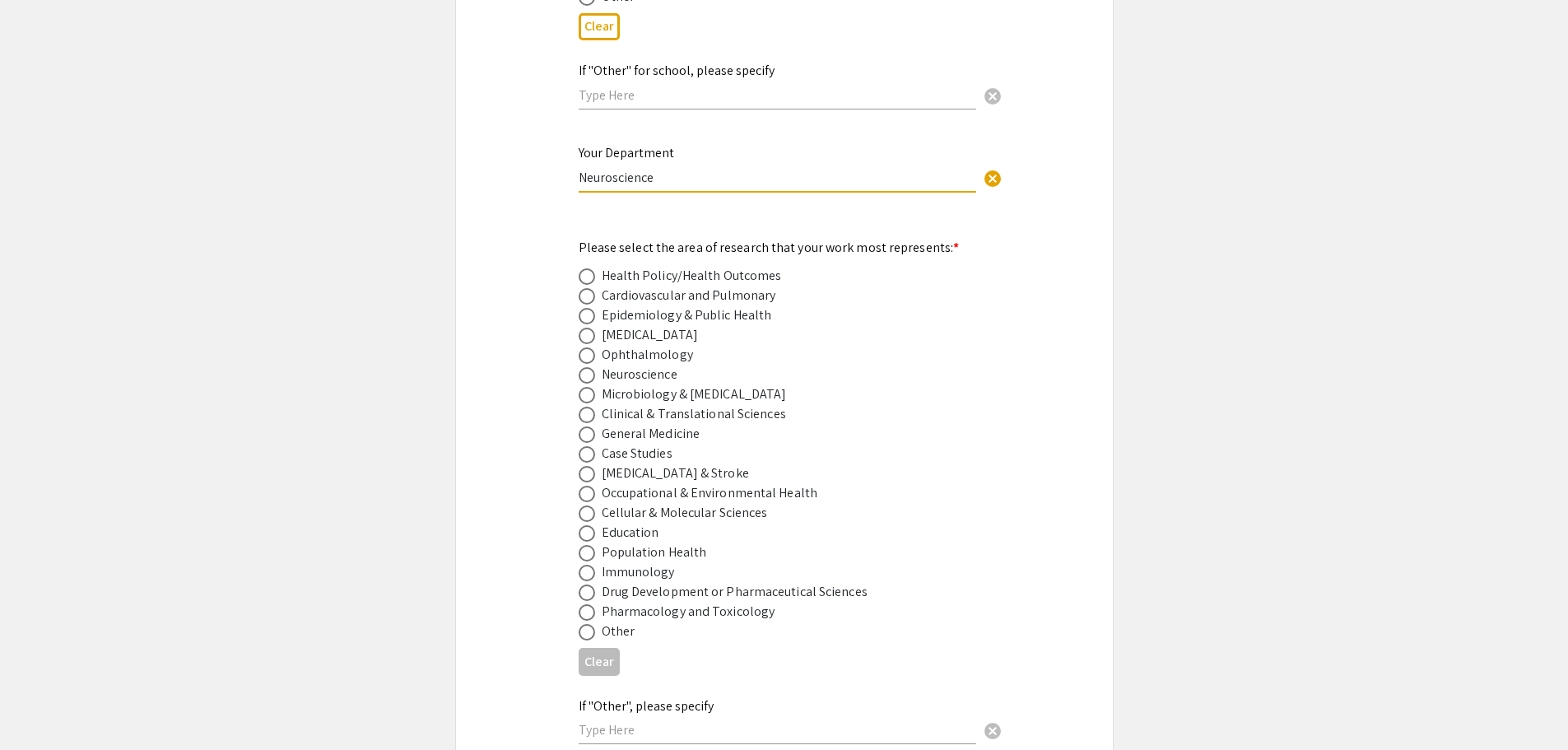
scroll to position [2140, 0]
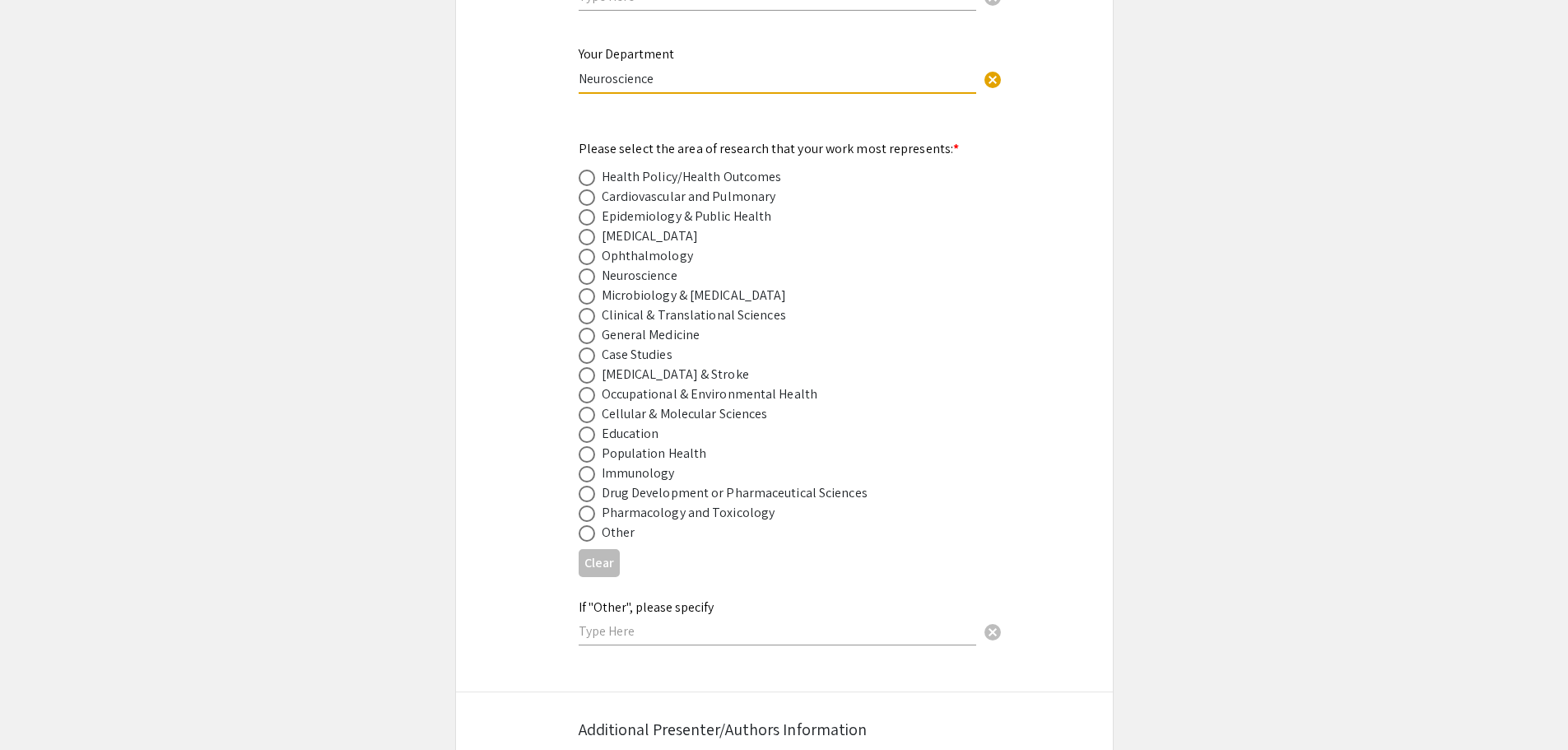
type input "Neuroscience"
click at [590, 268] on span at bounding box center [587, 276] width 17 height 17
click at [590, 268] on input "radio" at bounding box center [587, 276] width 17 height 17
radio input "true"
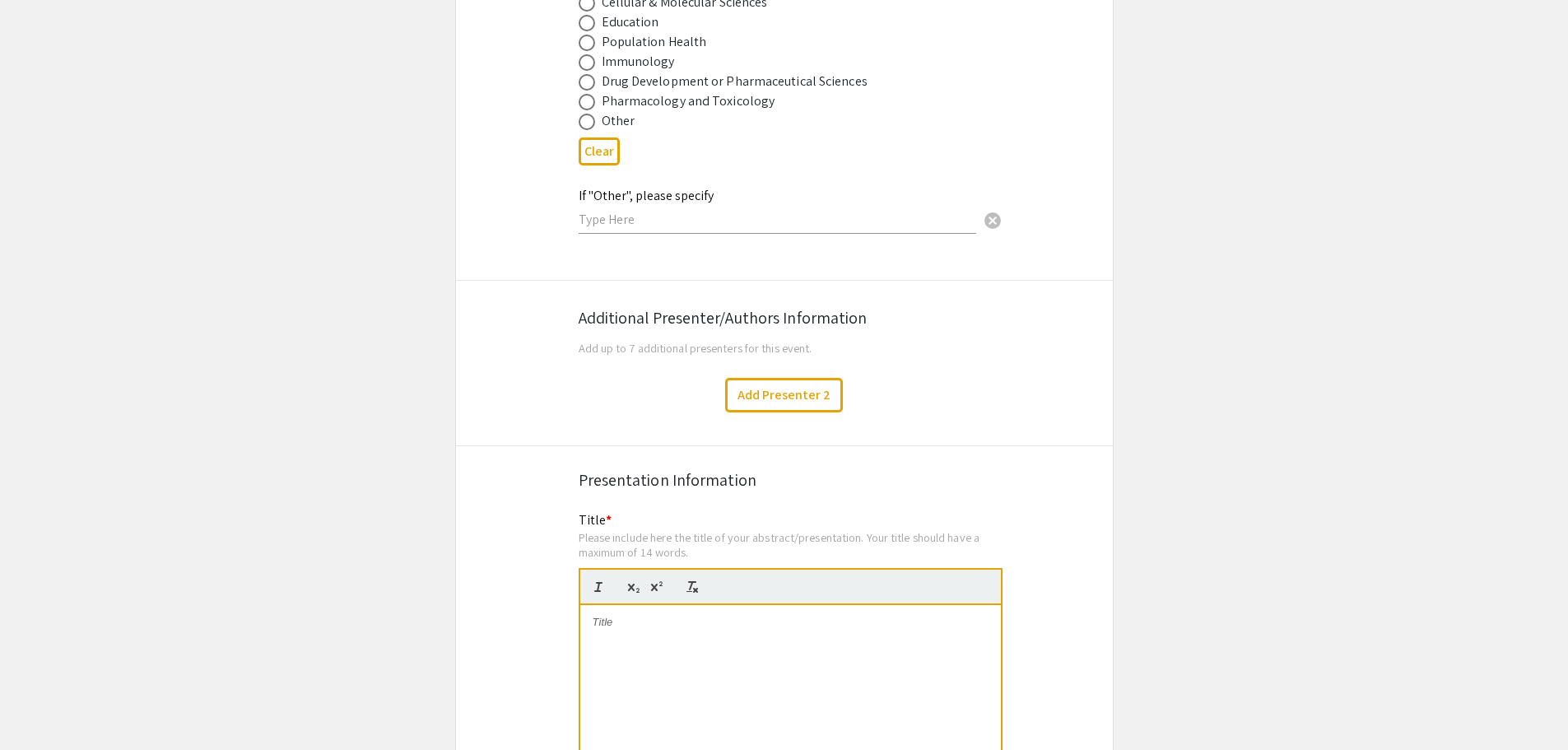
scroll to position [2634, 0]
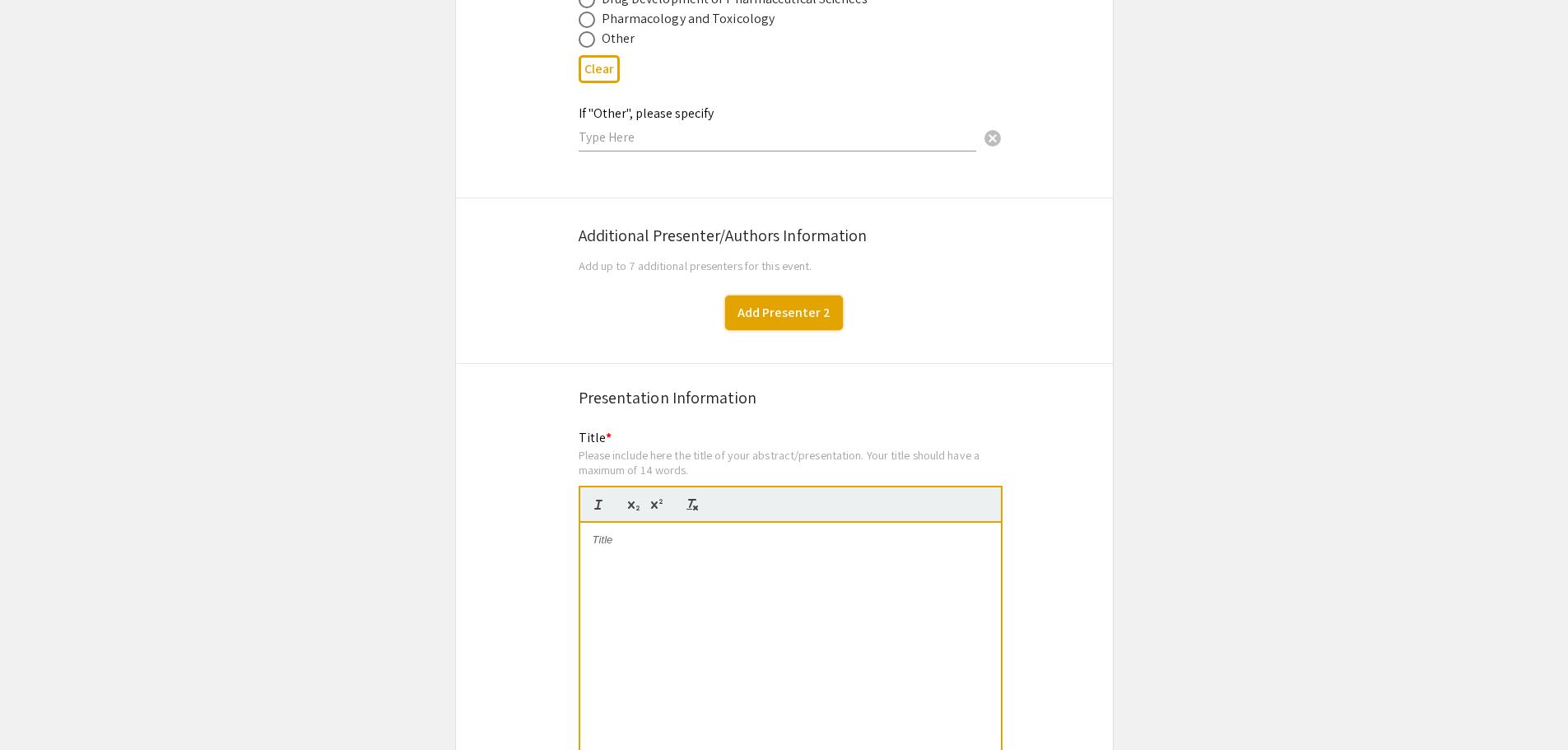
click at [747, 296] on button "Add Presenter 2" at bounding box center [784, 312] width 118 height 34
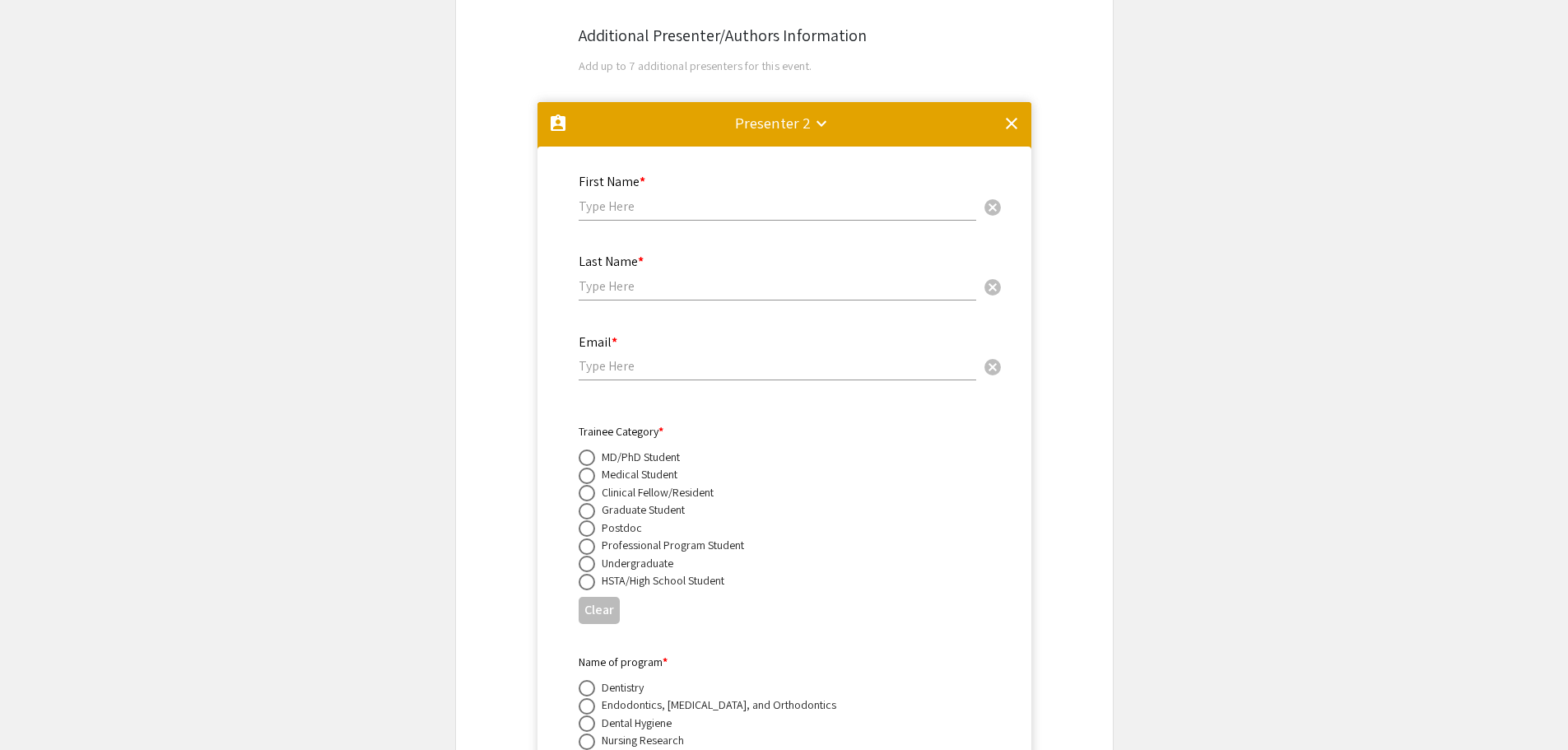
scroll to position [2751, 0]
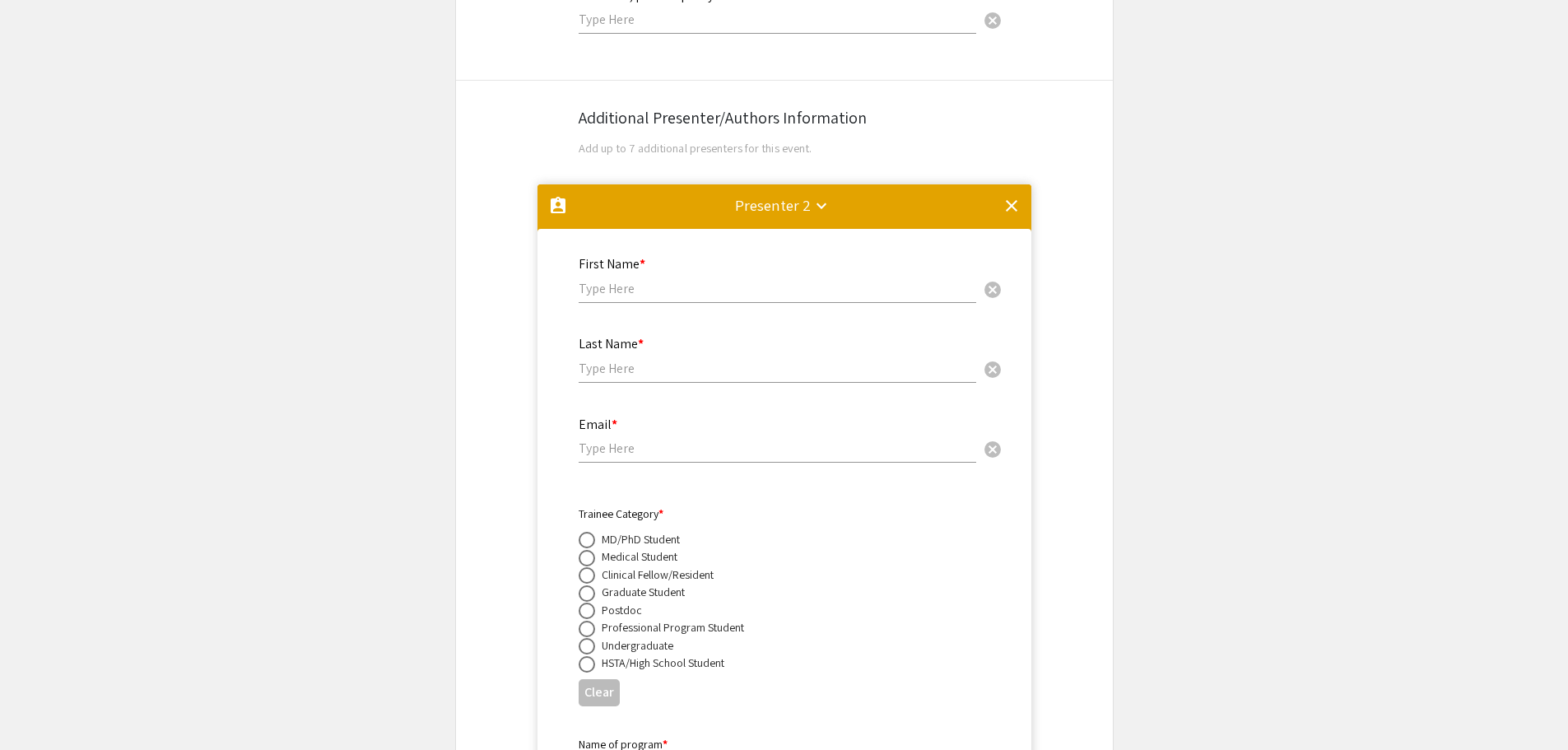
click at [1010, 196] on mat-icon "clear" at bounding box center [1011, 206] width 20 height 20
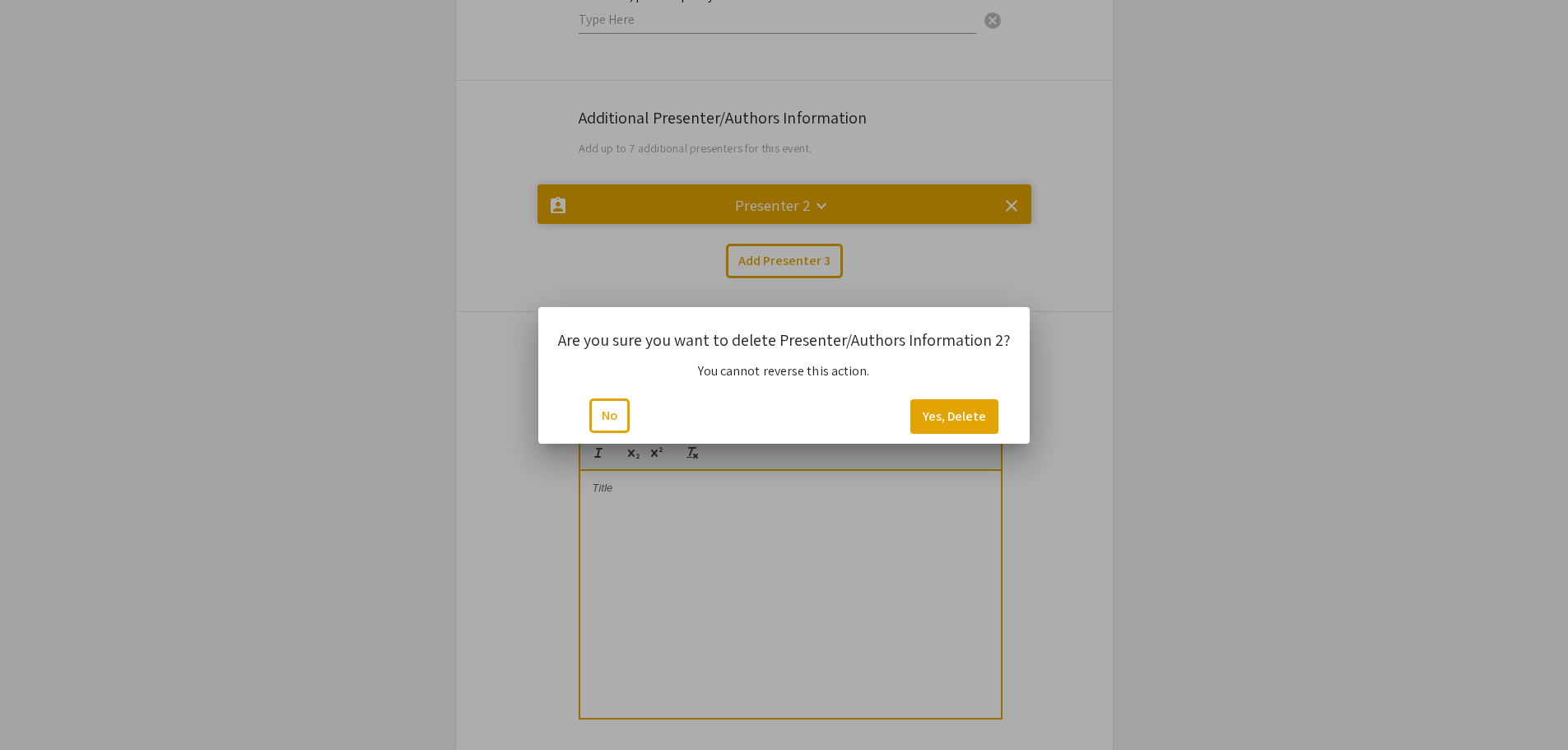
scroll to position [0, 0]
click at [921, 417] on button "Yes, Delete" at bounding box center [954, 416] width 88 height 34
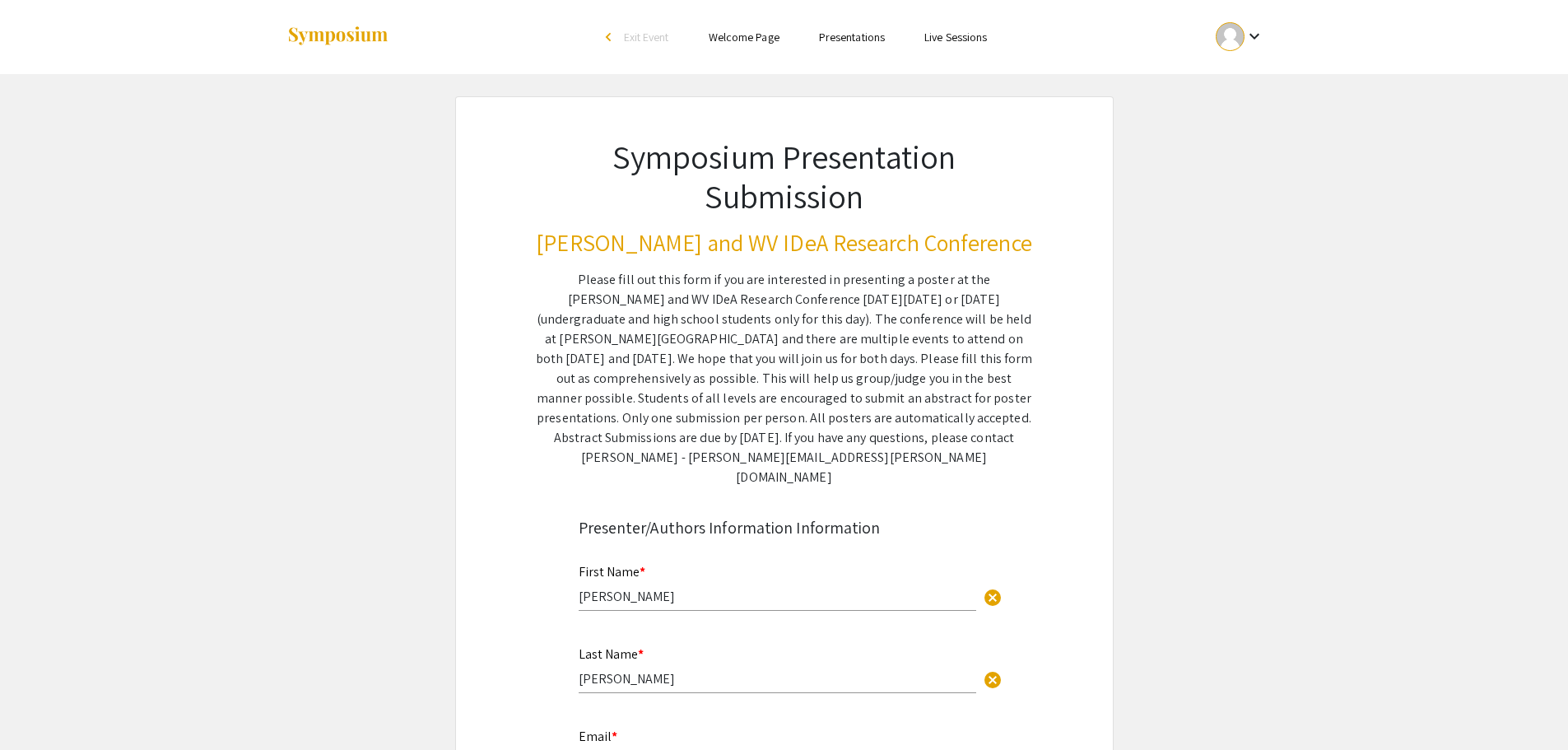
scroll to position [2751, 0]
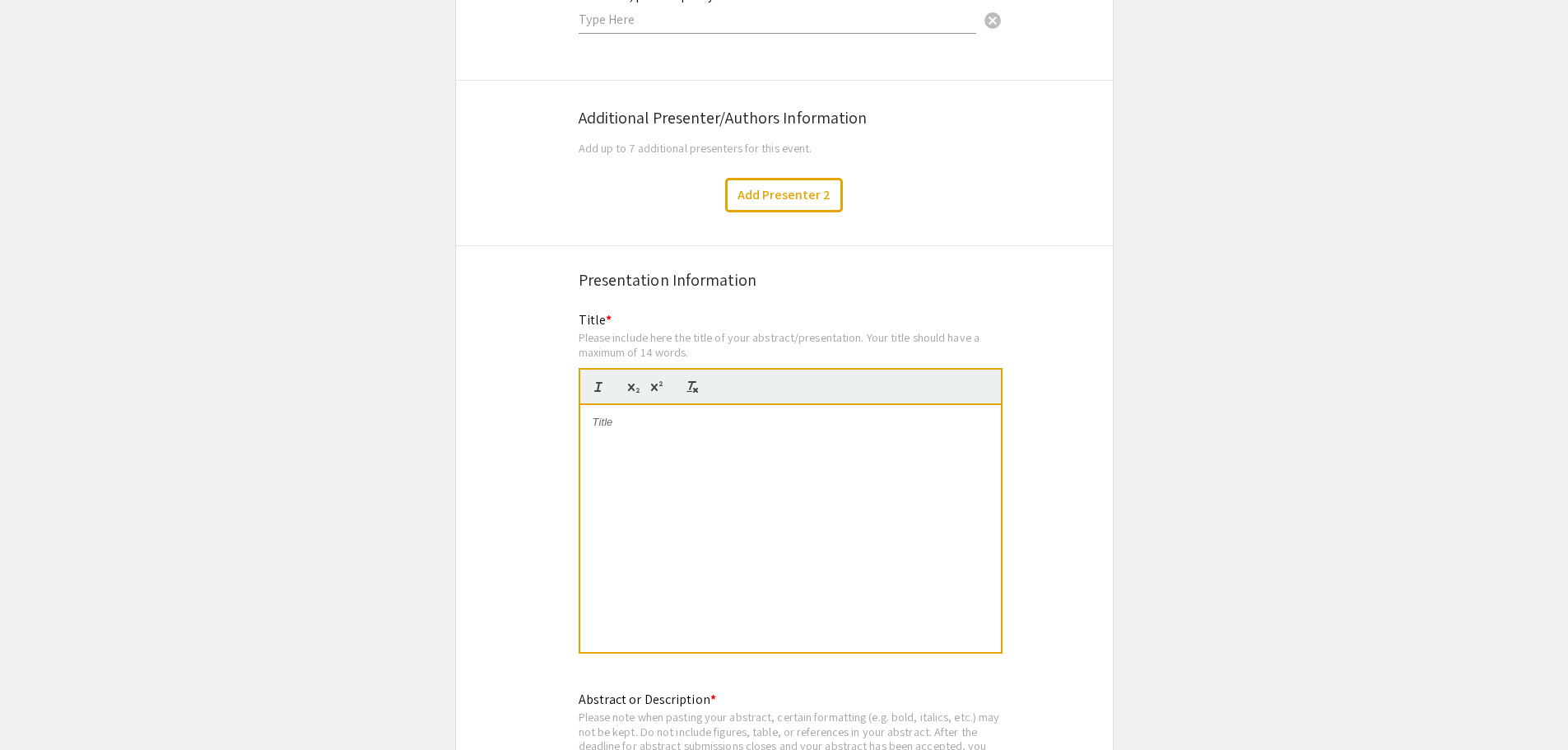
click at [679, 552] on div at bounding box center [790, 528] width 421 height 247
click at [700, 484] on div at bounding box center [790, 528] width 421 height 247
click at [671, 422] on p "Exploring the mechanisms underlying sleep/wake-dependent control of synaptic ex…" at bounding box center [790, 430] width 396 height 30
click at [588, 405] on div "Exploring the mechanisms underlying sleep/wake-dependent control of synaptic ex…" at bounding box center [790, 528] width 421 height 247
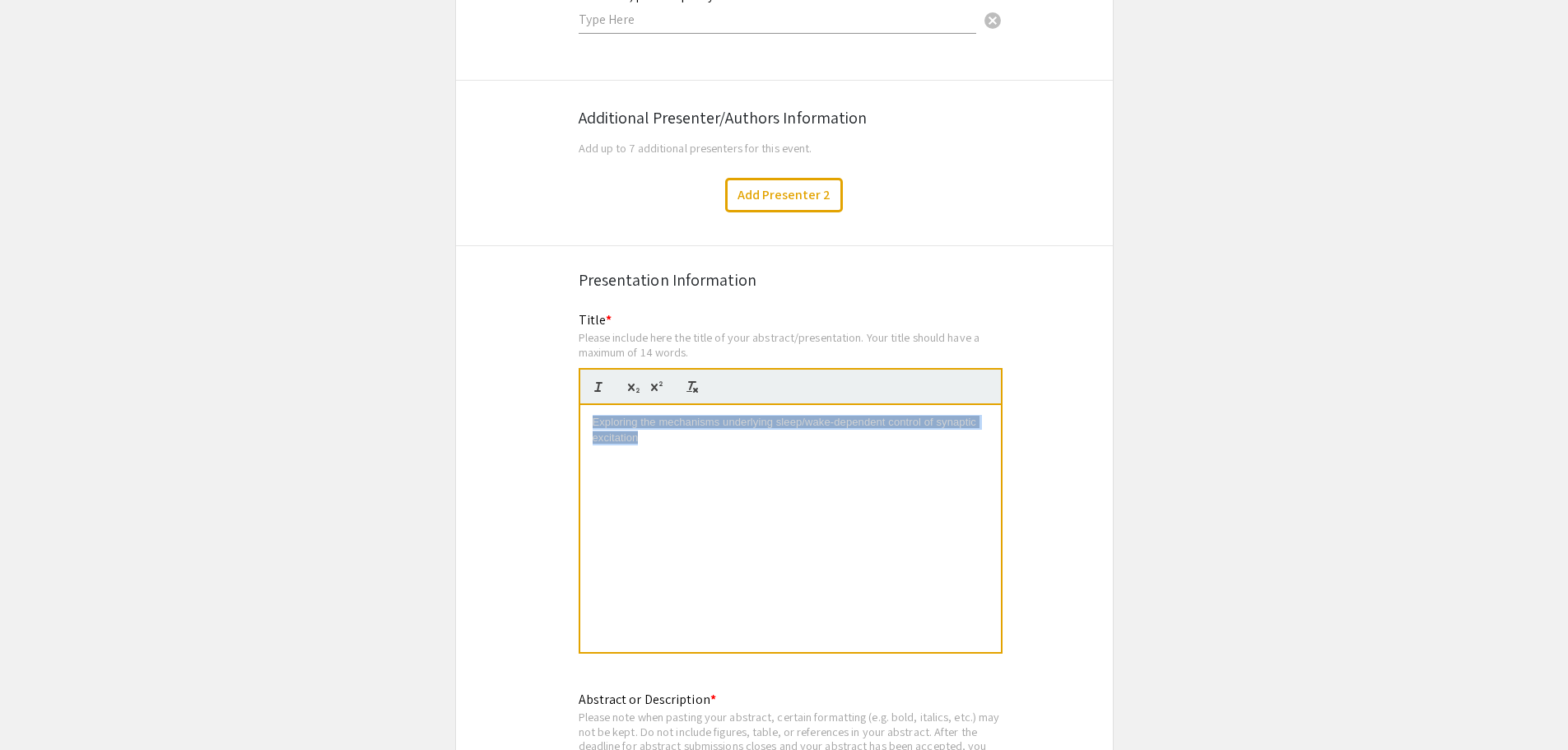
drag, startPoint x: 646, startPoint y: 422, endPoint x: 553, endPoint y: 370, distance: 106.6
click at [658, 415] on p "Exploring the sleep/wake-dependent" at bounding box center [790, 422] width 396 height 15
click at [919, 415] on p "Exploring the mechanisms underlying sleep/wake-dependent" at bounding box center [790, 422] width 396 height 15
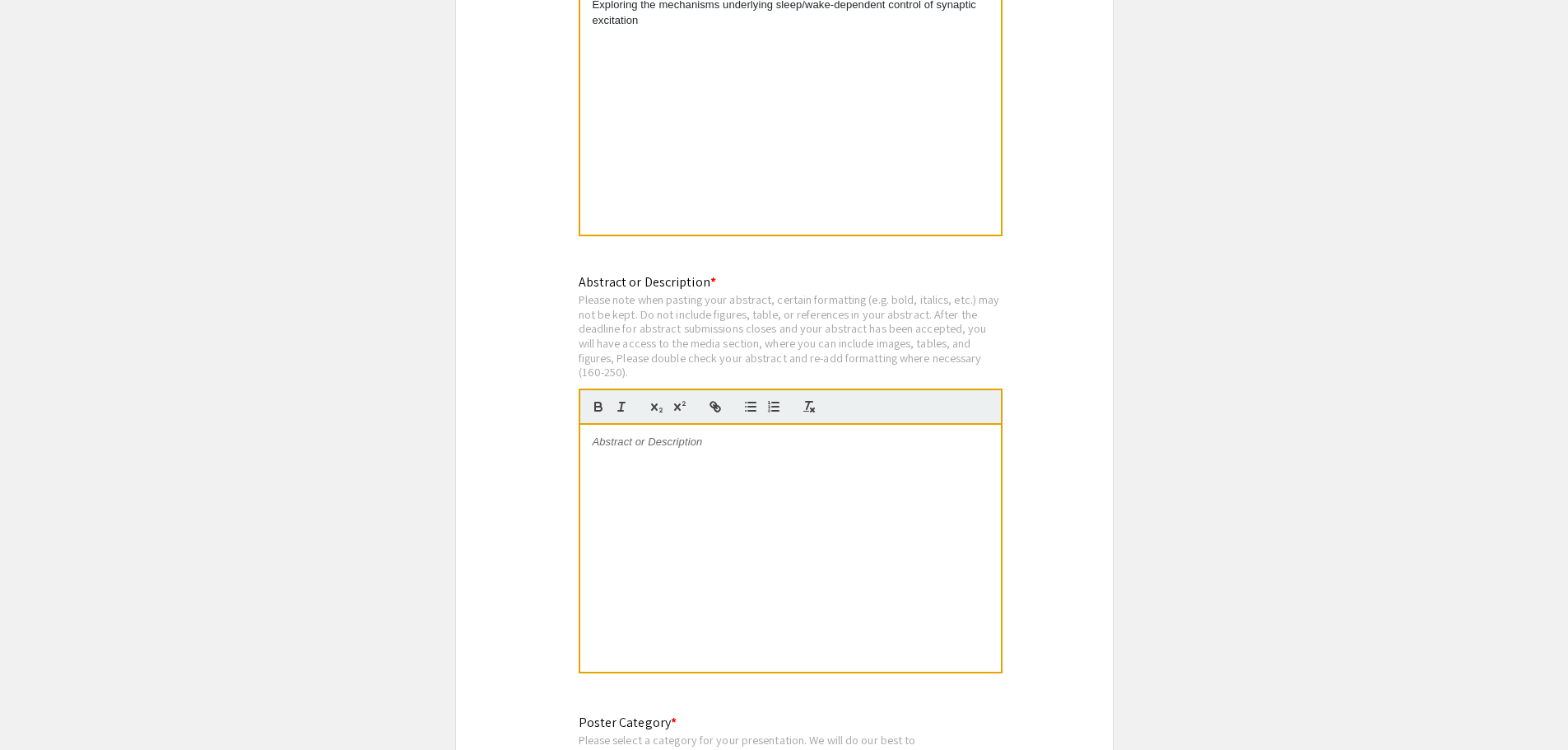
scroll to position [3328, 0]
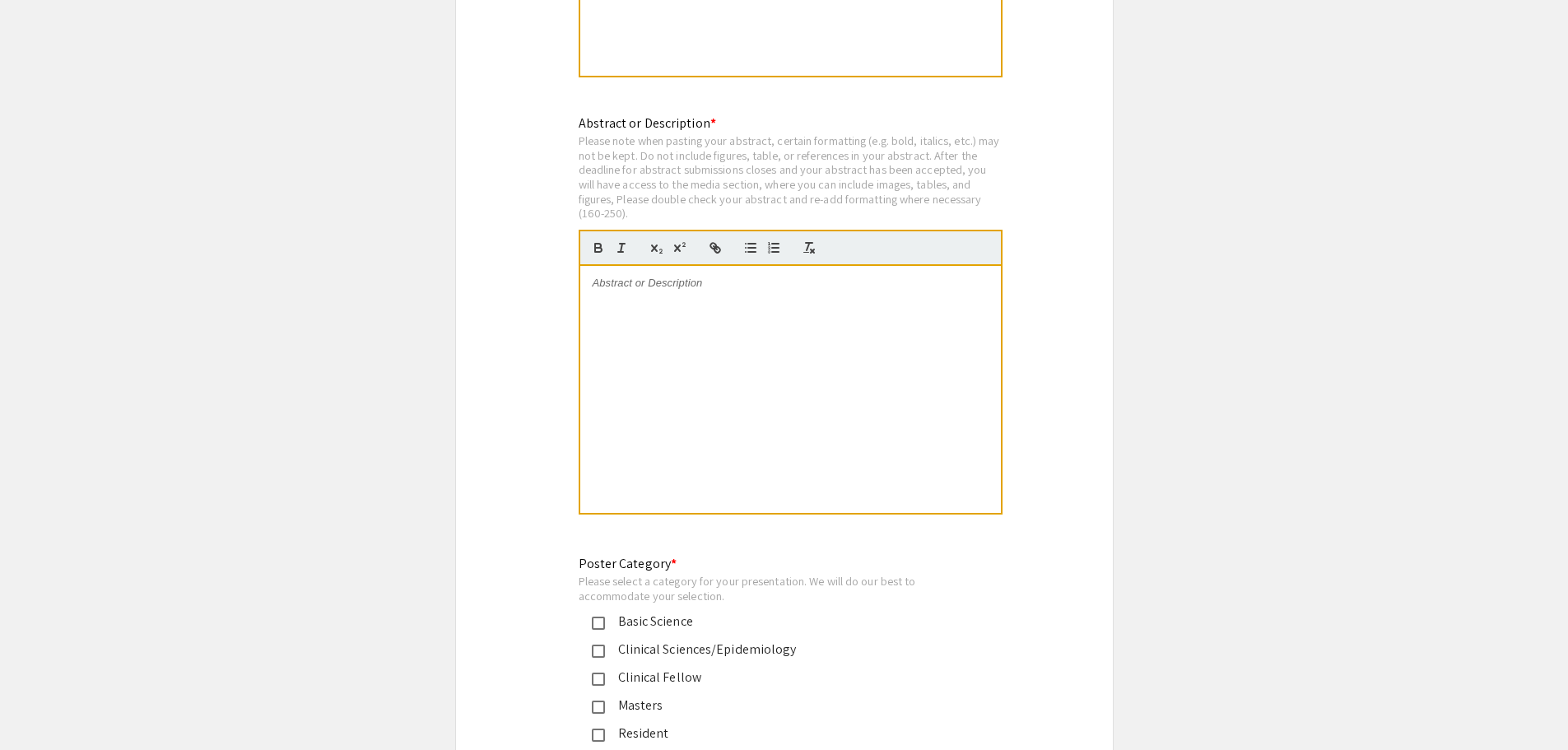
click at [732, 329] on div at bounding box center [790, 389] width 421 height 247
click at [630, 302] on div at bounding box center [790, 389] width 421 height 247
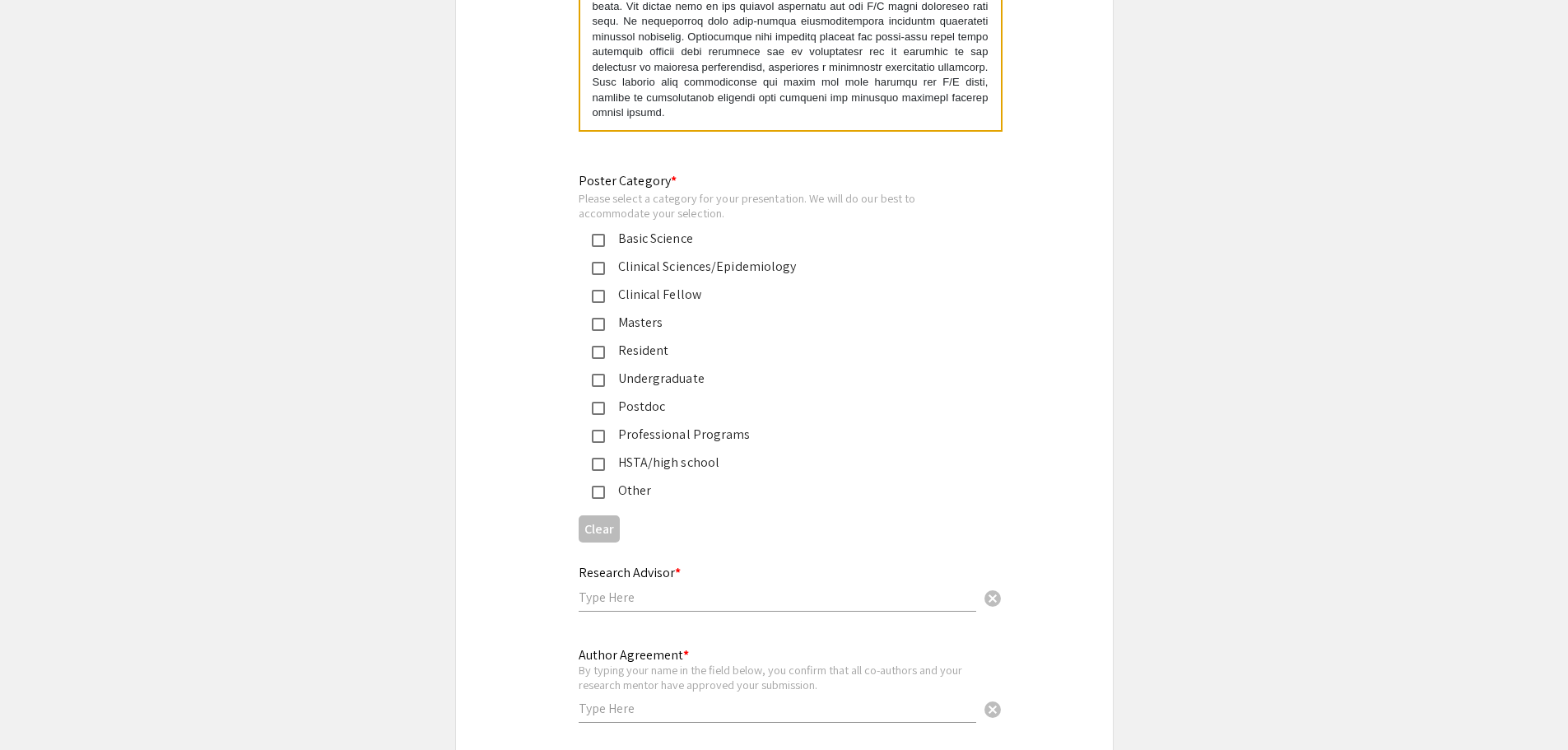
scroll to position [3739, 0]
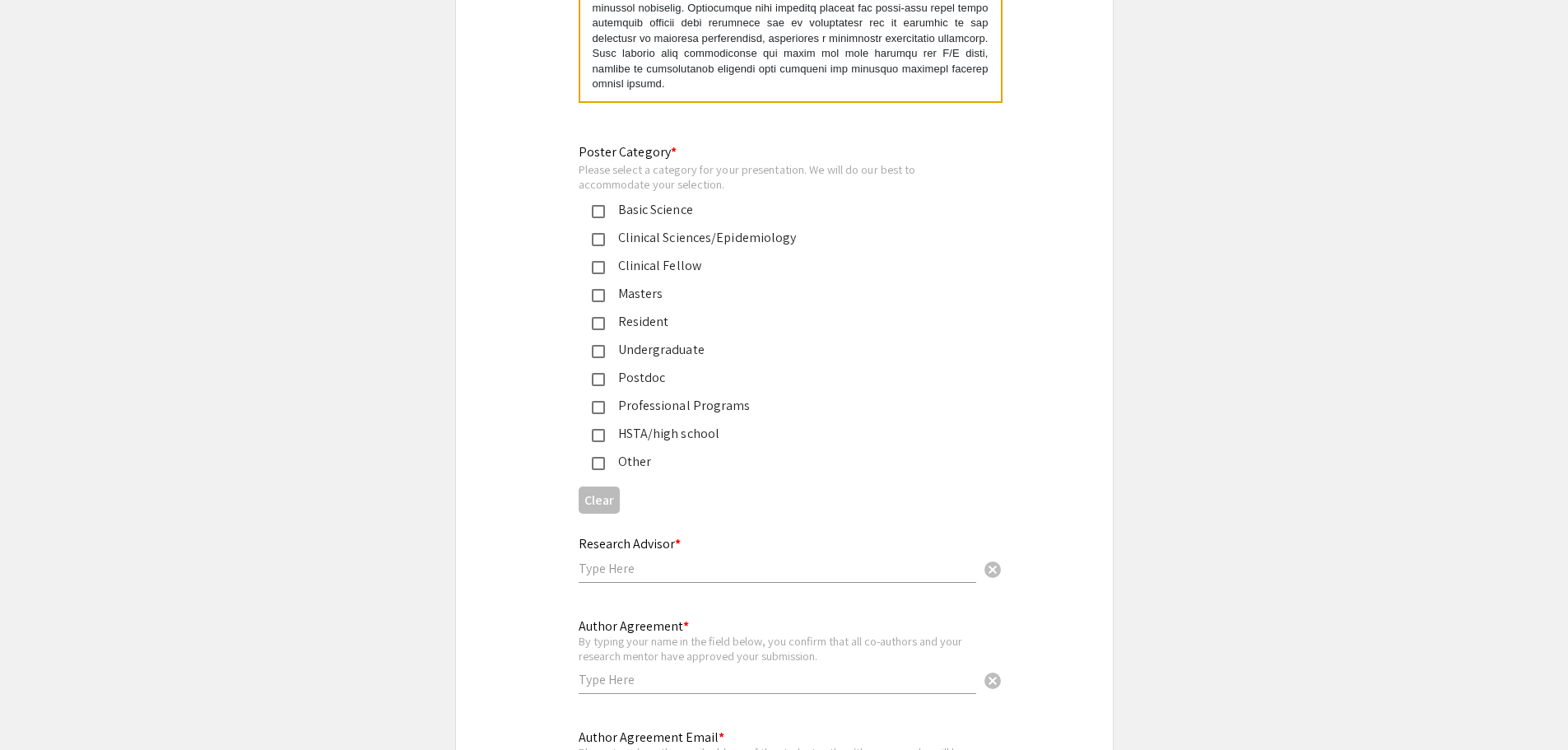
click at [594, 200] on div "Basic Science" at bounding box center [771, 210] width 385 height 20
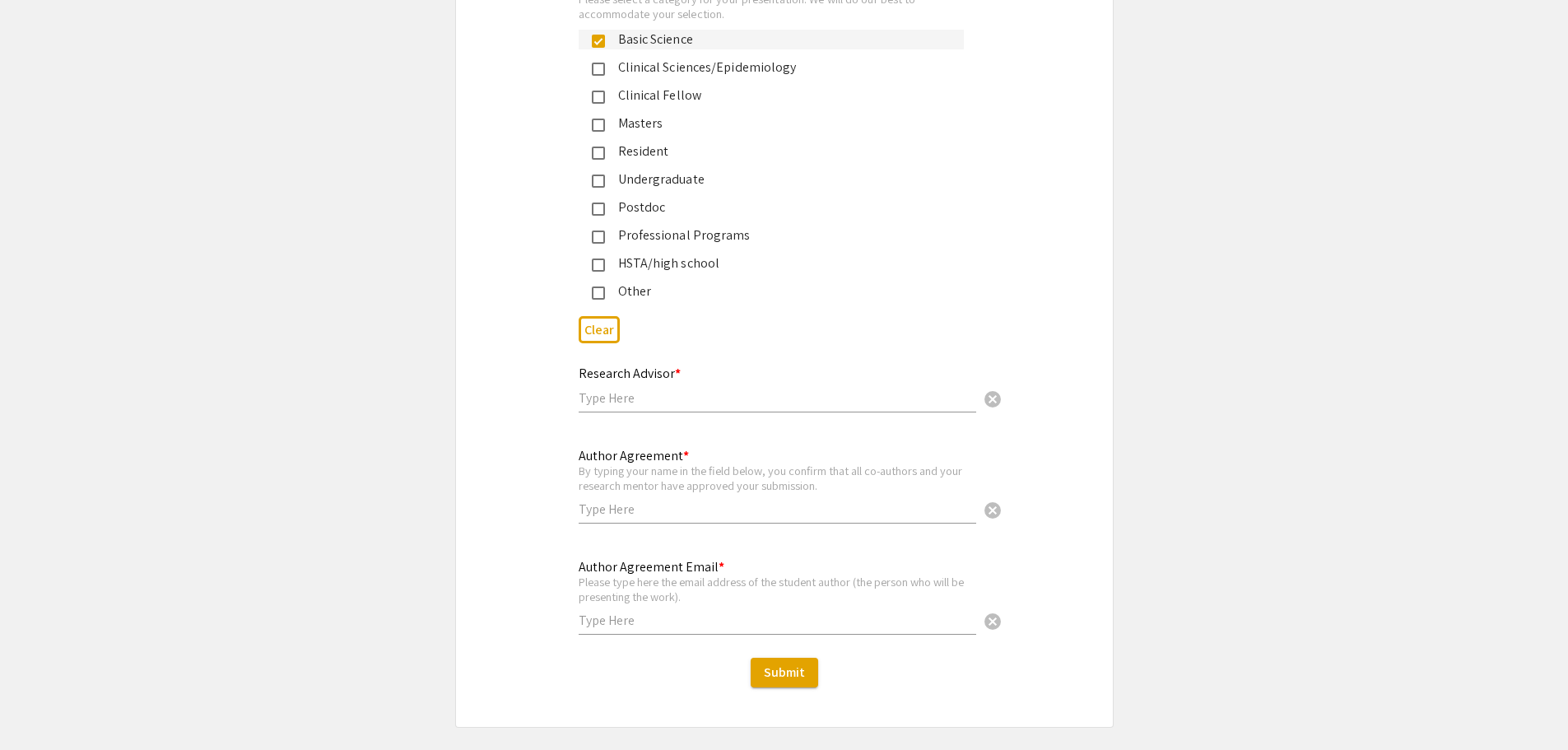
scroll to position [3956, 0]
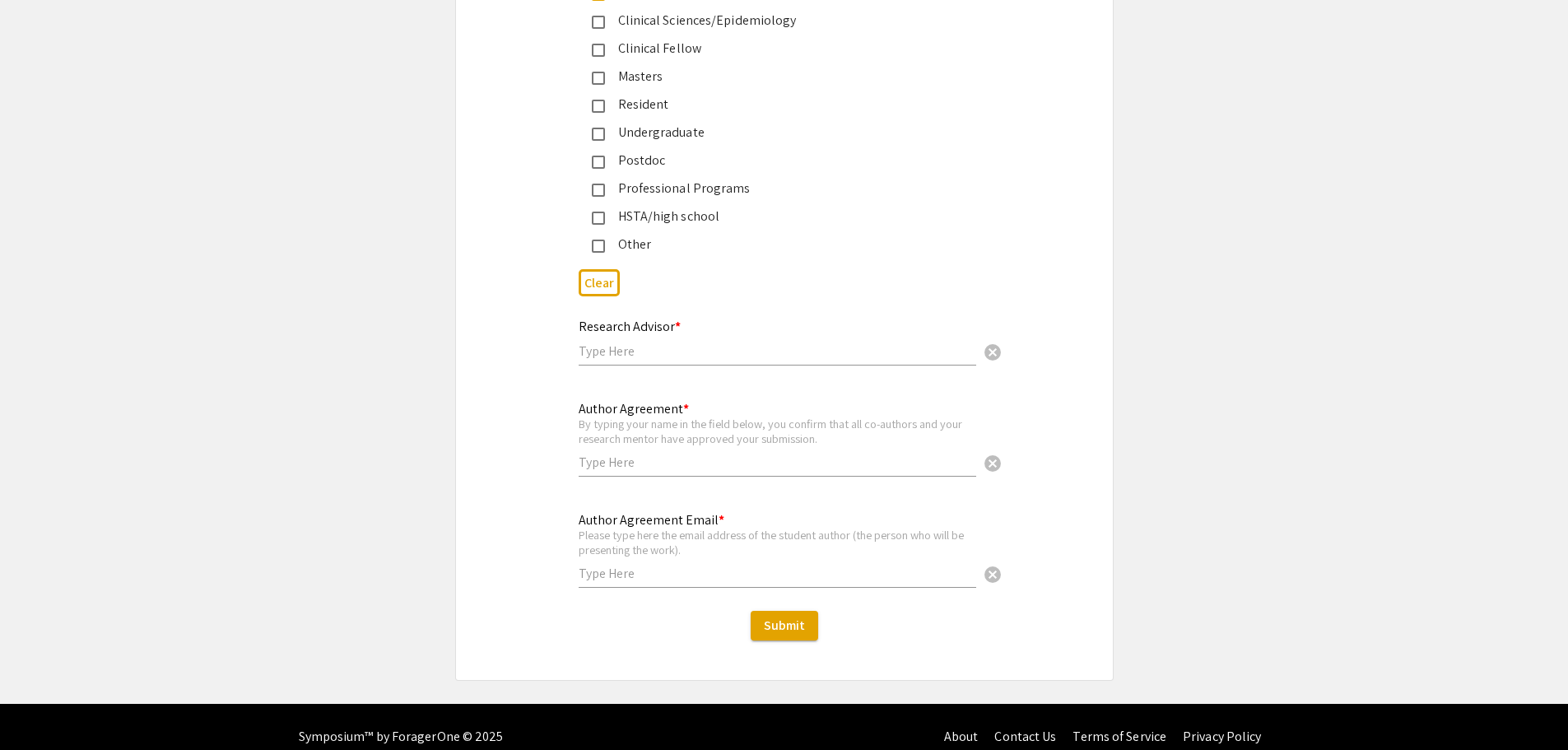
click at [594, 343] on input "text" at bounding box center [777, 351] width 397 height 18
type input "[PERSON_NAME]"
click at [610, 454] on input "text" at bounding box center [777, 462] width 397 height 18
type input "[PERSON_NAME]"
click at [590, 564] on input "text" at bounding box center [777, 573] width 397 height 18
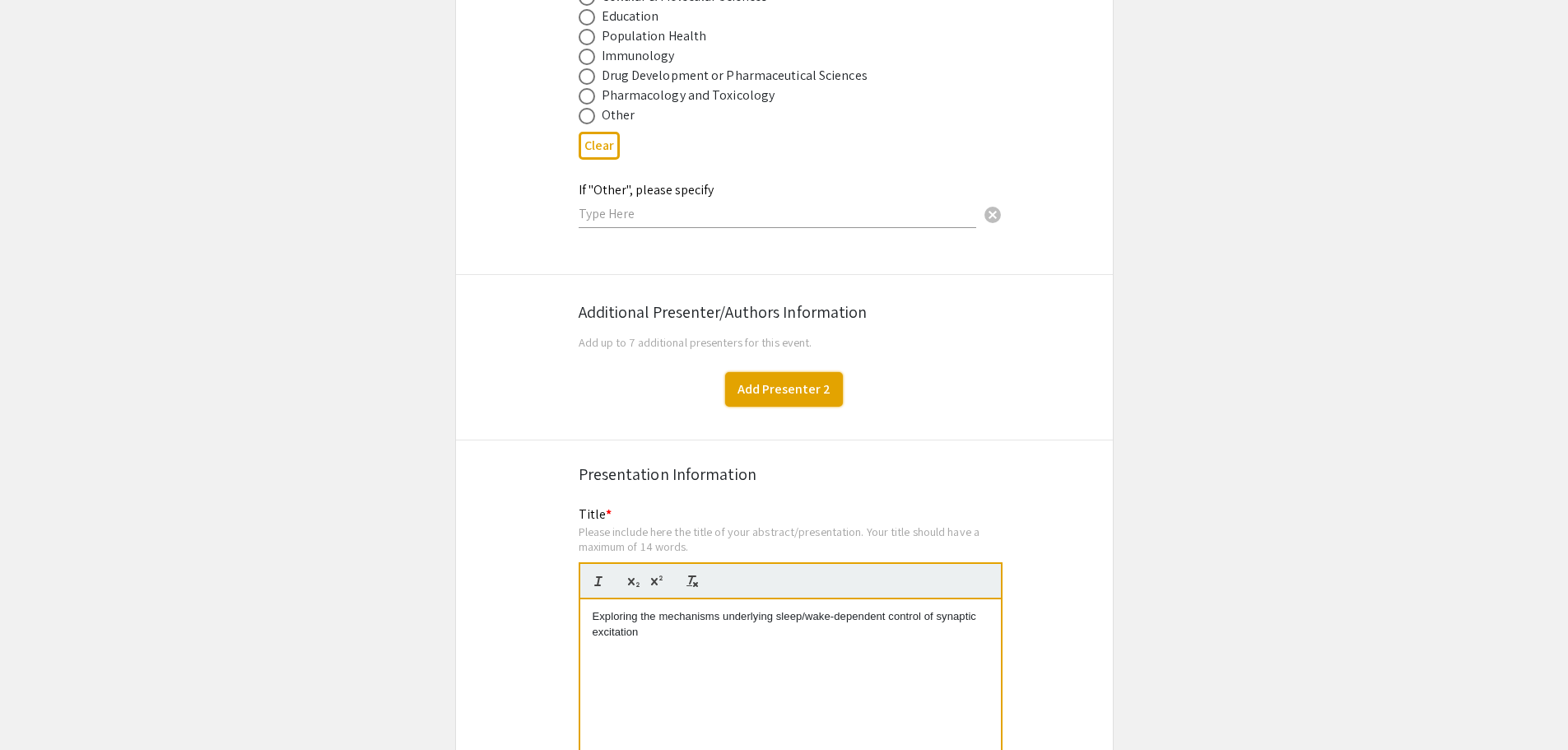
click at [754, 372] on button "Add Presenter 2" at bounding box center [784, 389] width 118 height 34
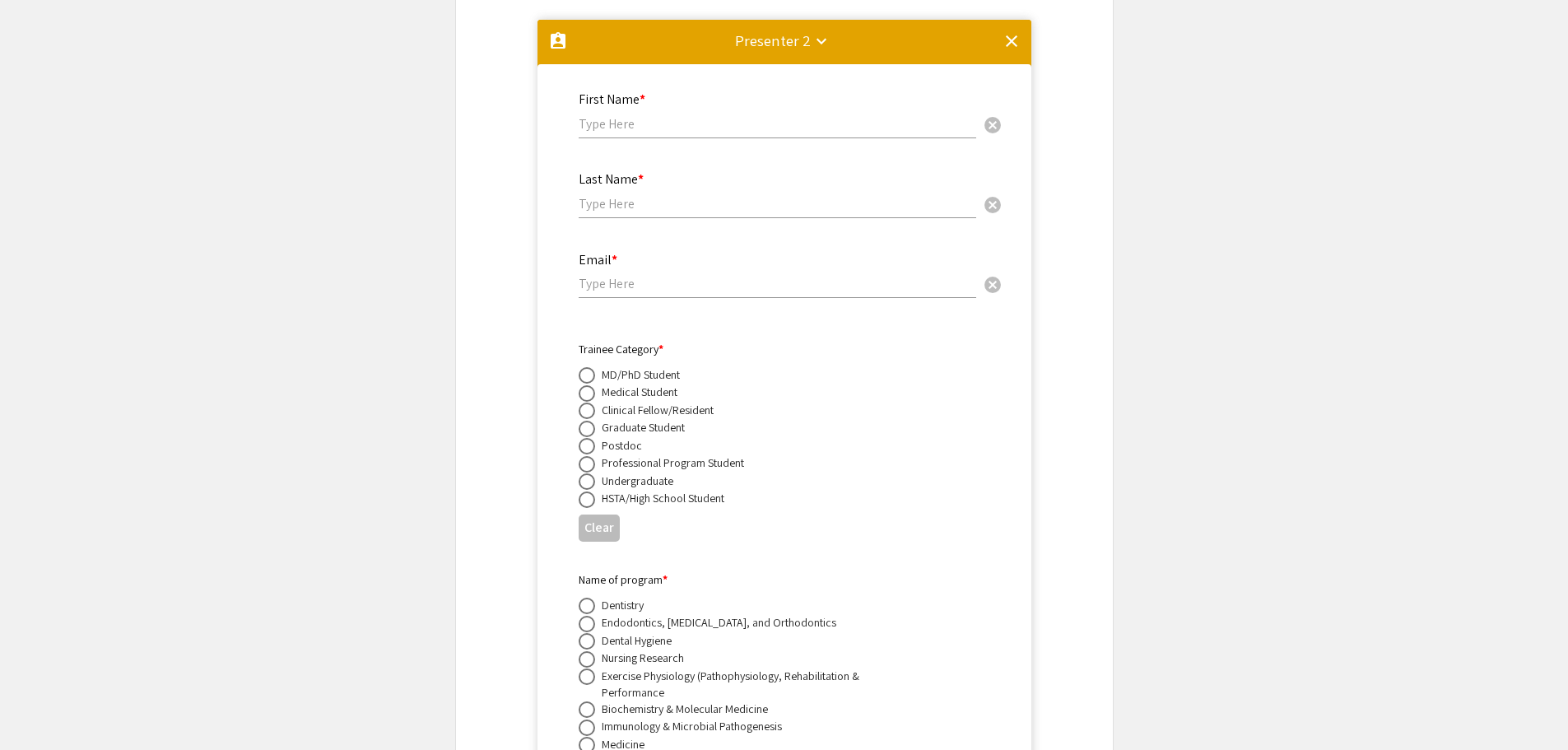
click at [603, 115] on input "text" at bounding box center [777, 123] width 397 height 18
type input "Alyssa"
type input "[PERSON_NAME]"
click at [655, 275] on input "email" at bounding box center [777, 283] width 397 height 18
paste input "[EMAIL_ADDRESS][DOMAIN_NAME]"
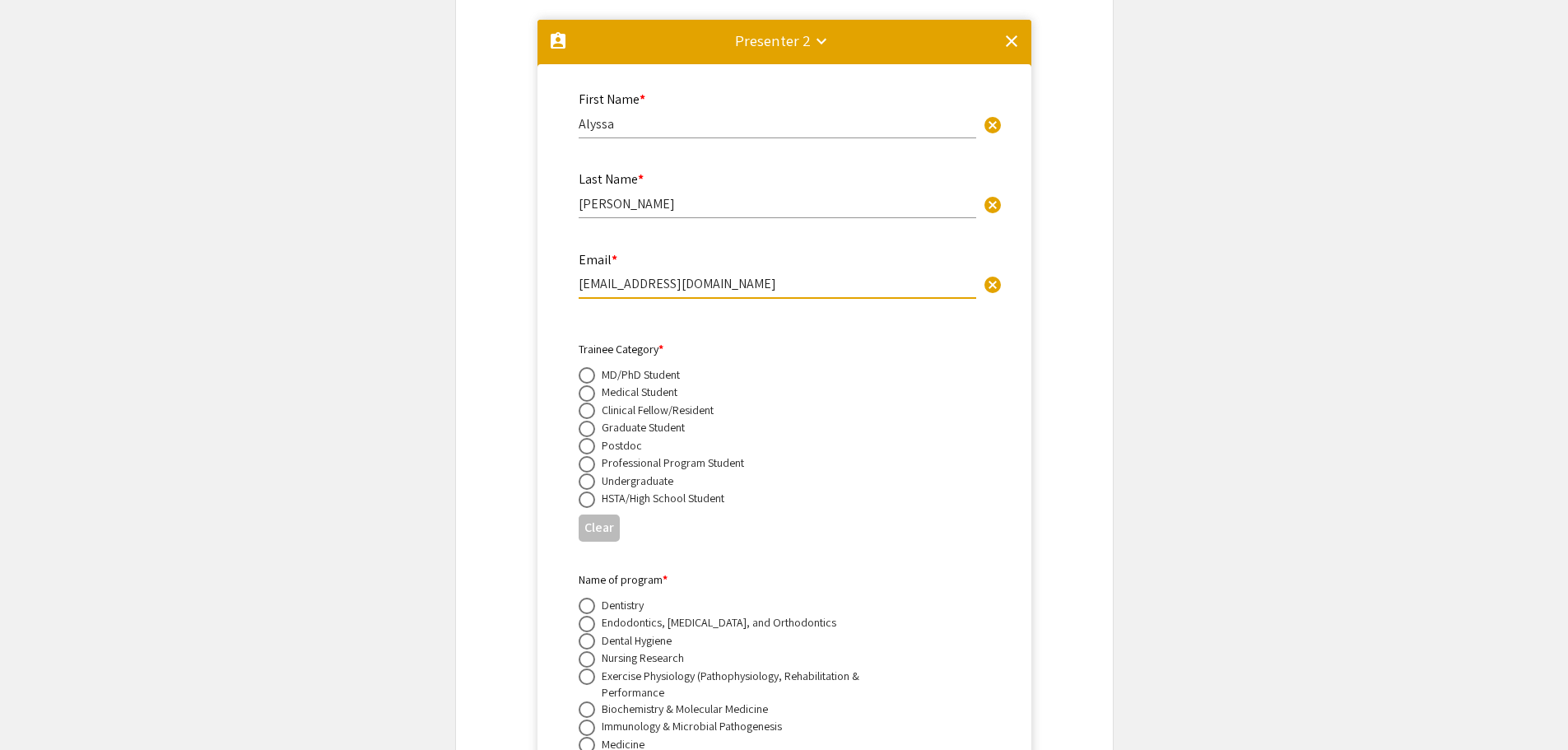
type input "[EMAIL_ADDRESS][DOMAIN_NAME]"
click at [594, 473] on span at bounding box center [587, 481] width 17 height 17
click at [594, 473] on input "radio" at bounding box center [587, 481] width 17 height 17
radio input "true"
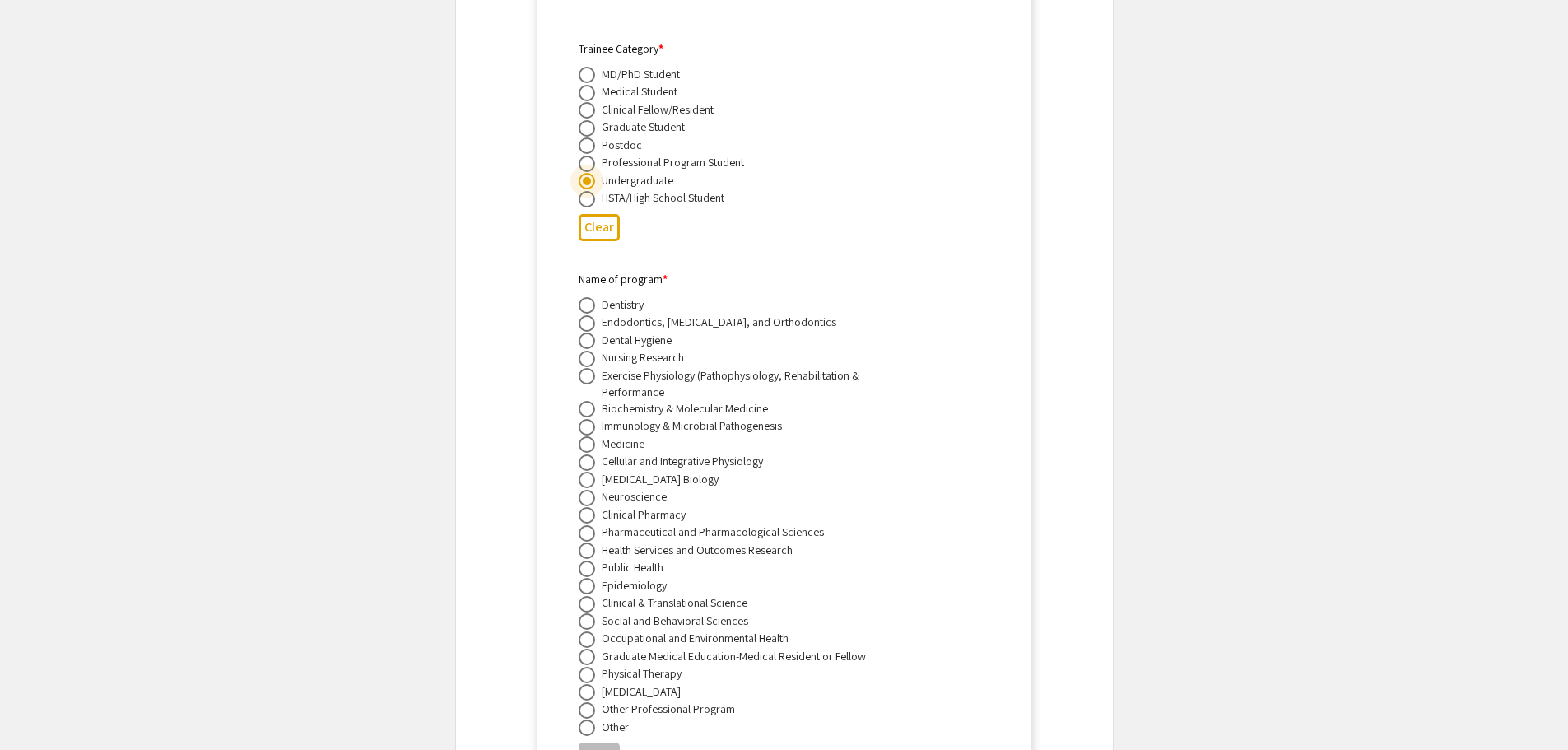
scroll to position [3245, 0]
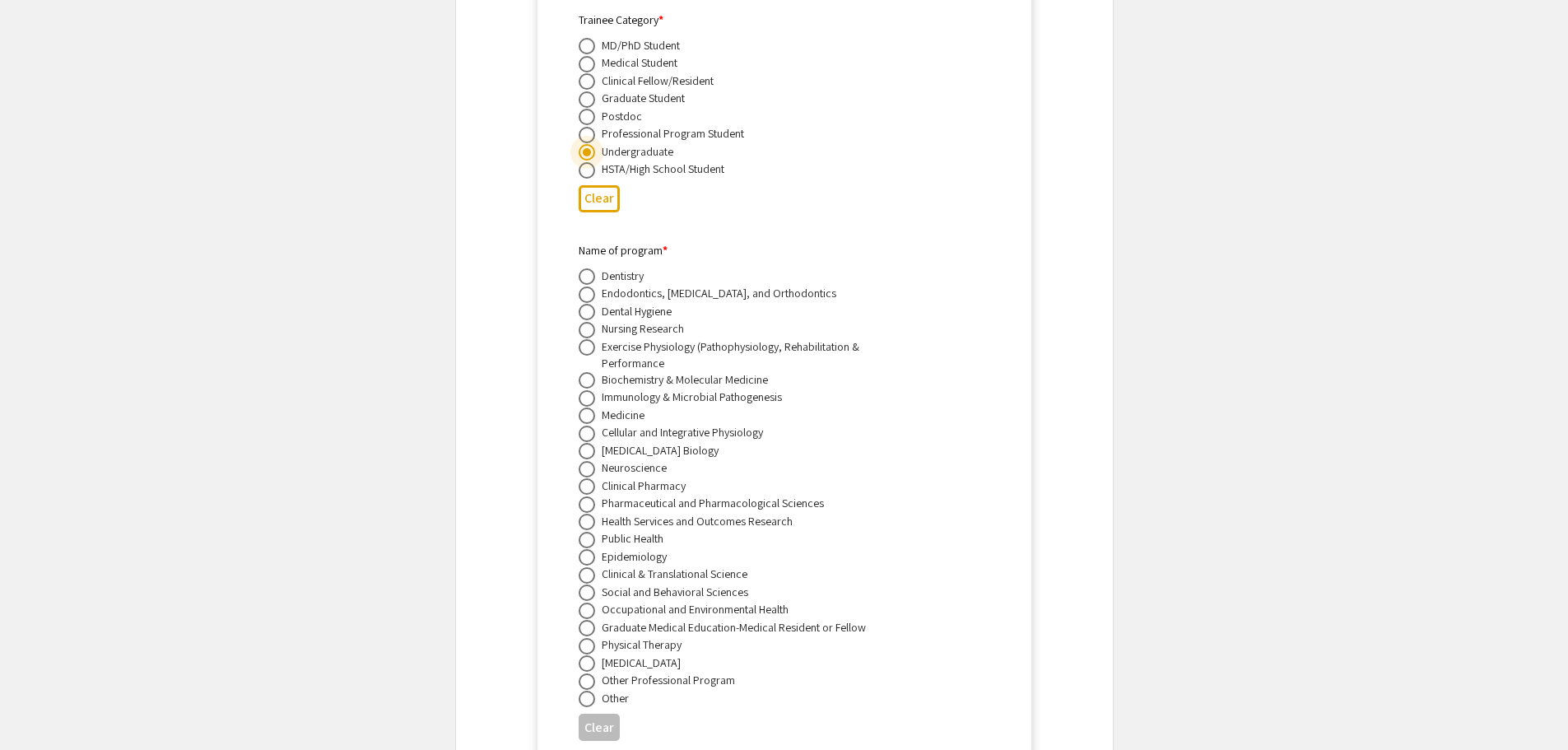
click at [584, 461] on span at bounding box center [587, 469] width 17 height 17
click at [584, 461] on input "radio" at bounding box center [587, 469] width 17 height 17
radio input "true"
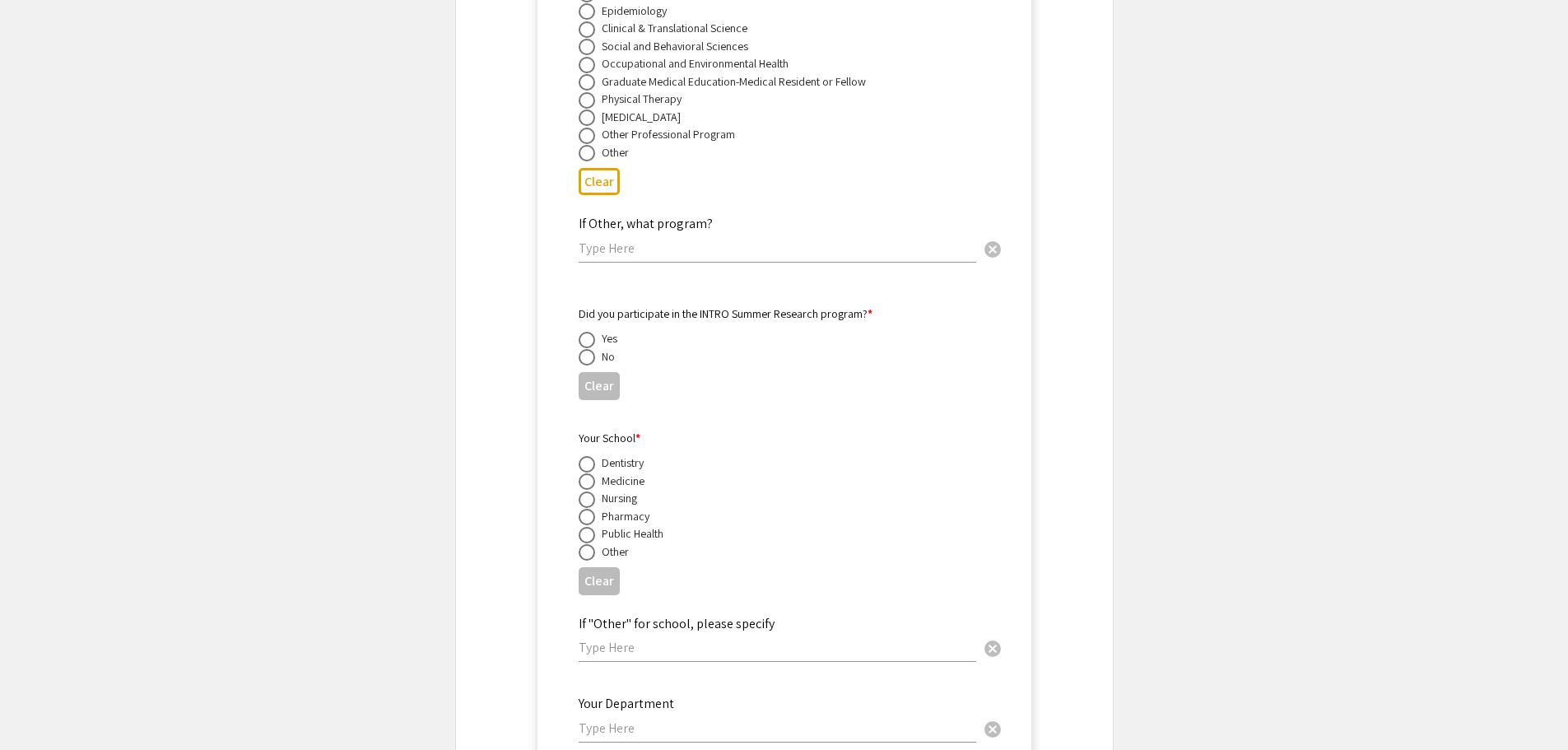
scroll to position [3821, 0]
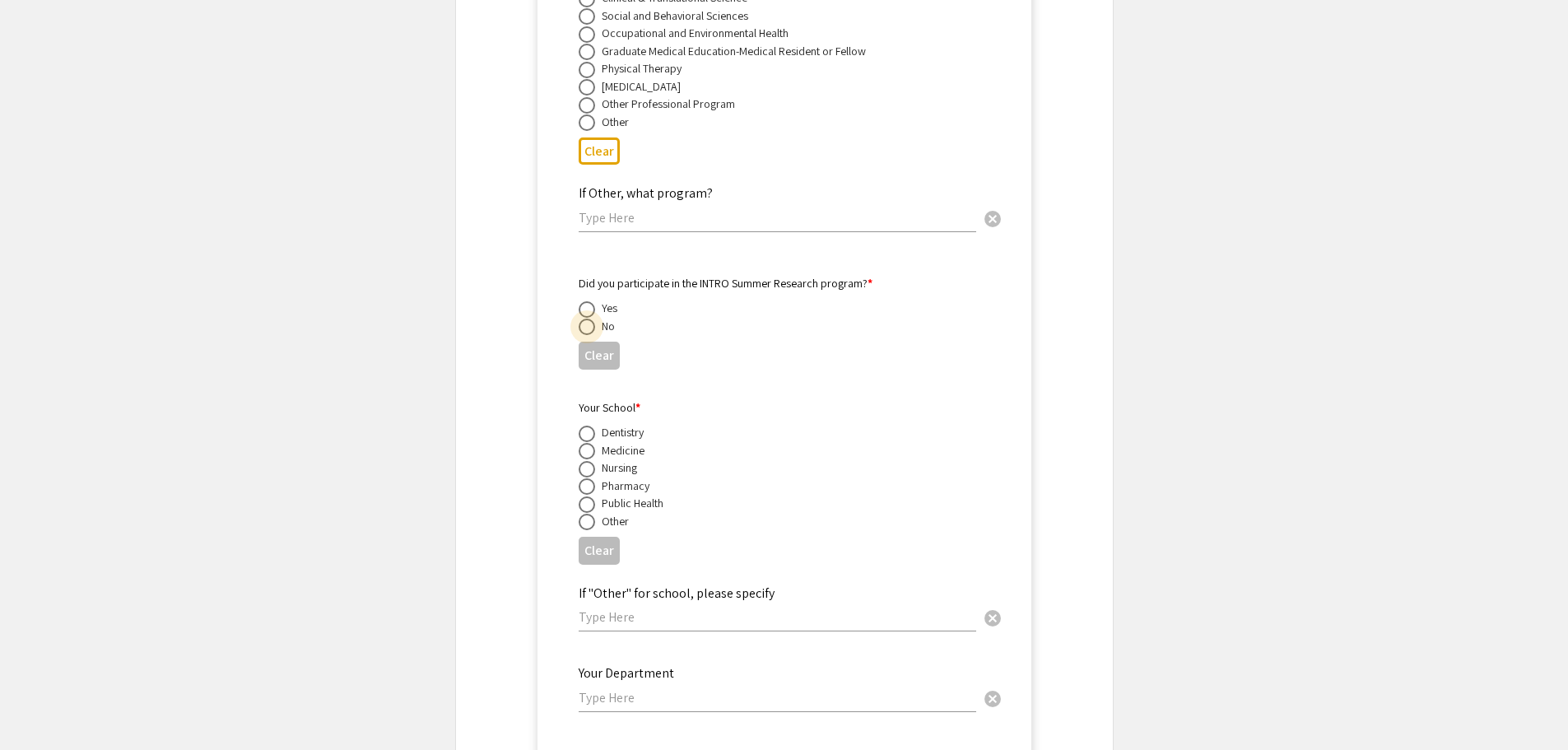
click at [586, 318] on span at bounding box center [587, 327] width 17 height 17
click at [586, 318] on input "radio" at bounding box center [587, 327] width 17 height 17
radio input "true"
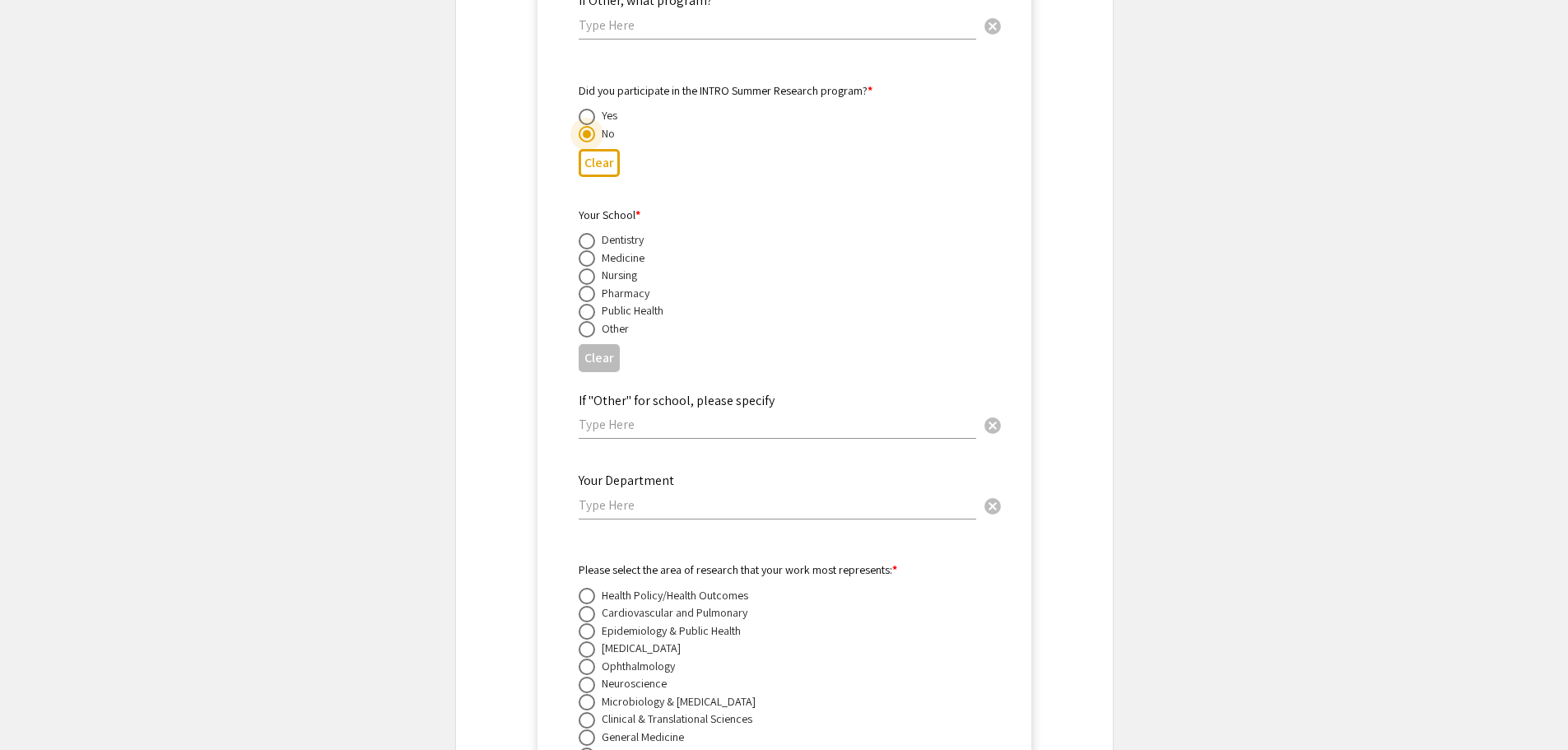
scroll to position [3985, 0]
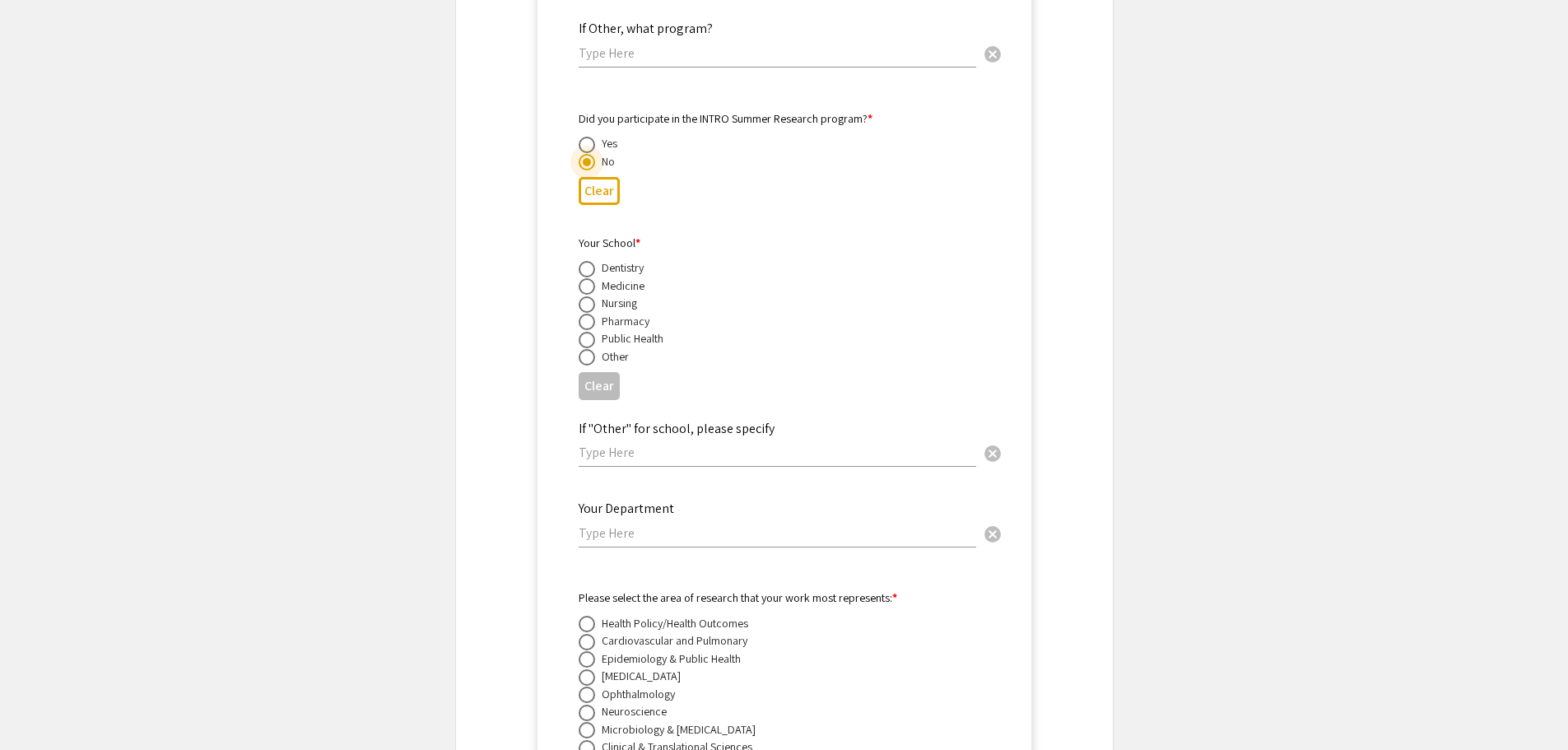
click at [589, 278] on span at bounding box center [587, 286] width 17 height 17
click at [589, 278] on input "radio" at bounding box center [587, 286] width 17 height 17
radio input "true"
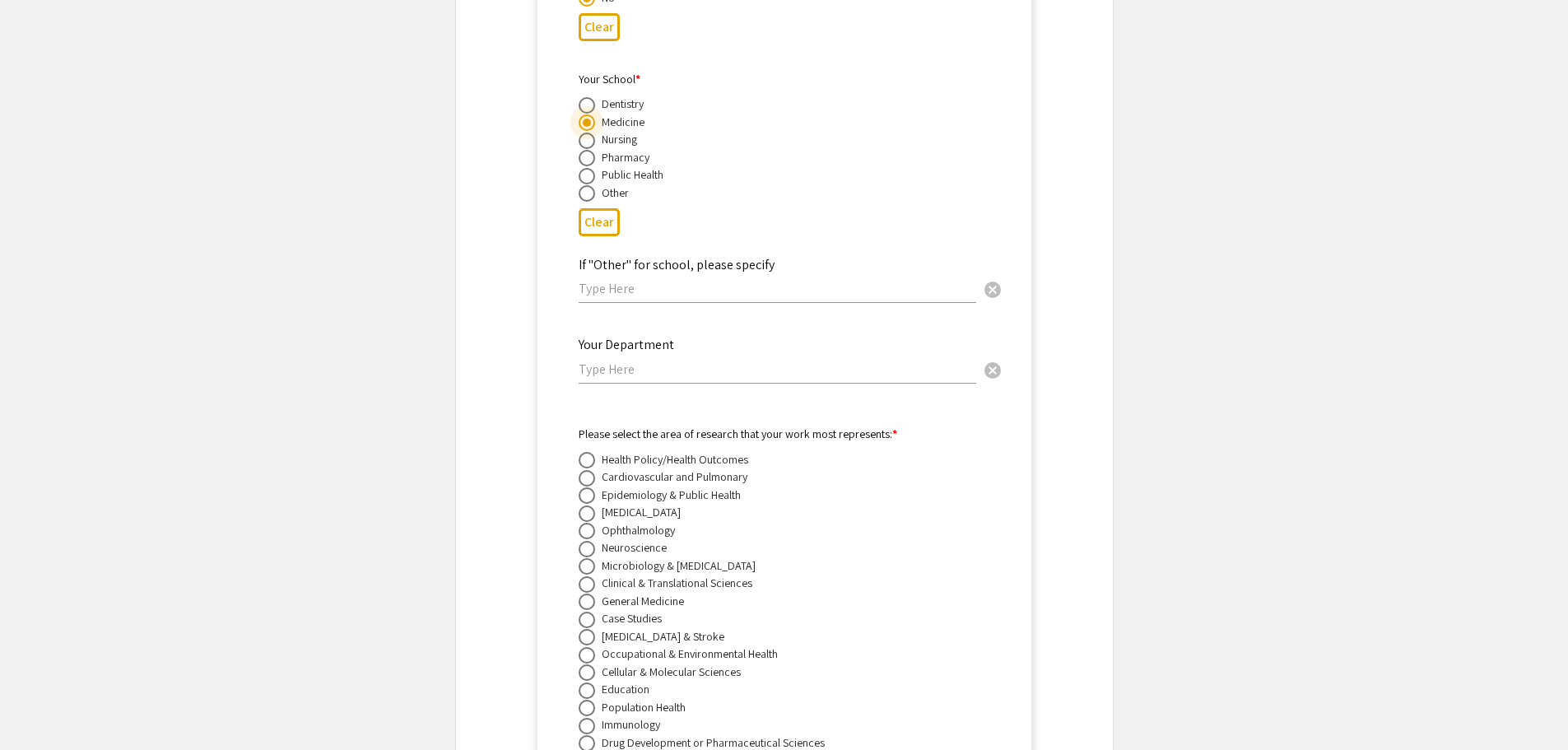
scroll to position [4150, 0]
click at [607, 359] on input "text" at bounding box center [777, 368] width 397 height 18
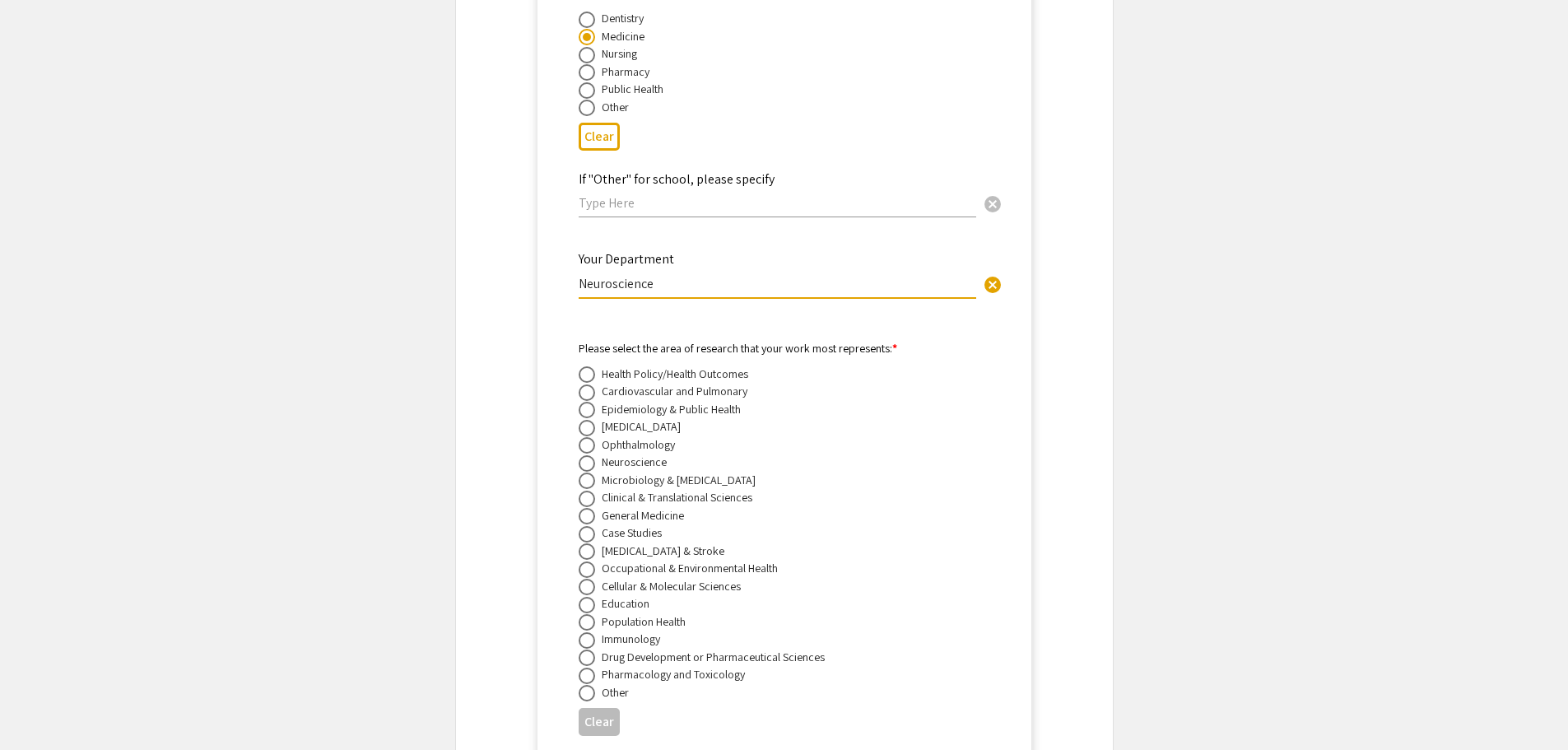
scroll to position [4314, 0]
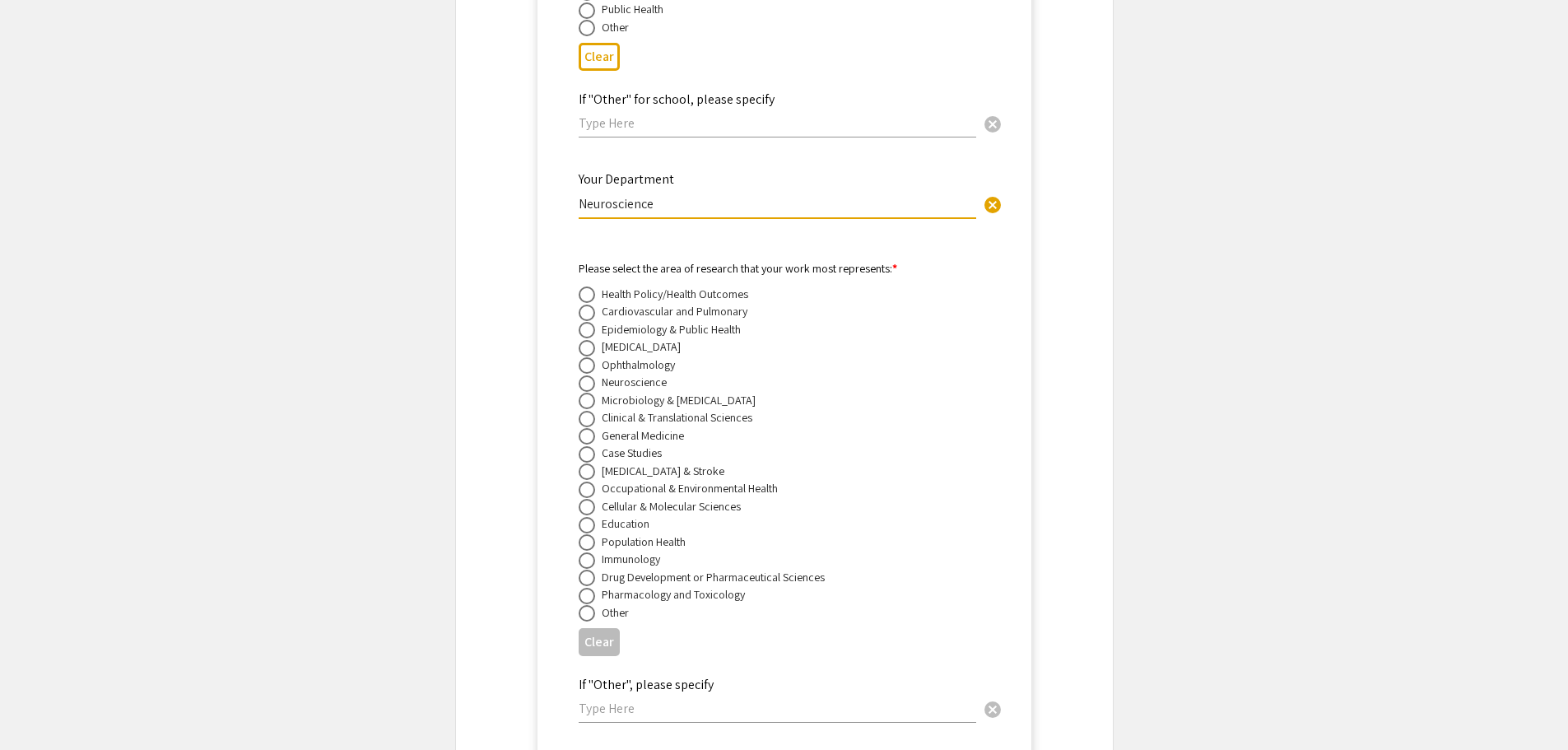
type input "Neuroscience"
click at [587, 375] on span at bounding box center [587, 384] width 17 height 17
click at [587, 375] on input "radio" at bounding box center [587, 384] width 17 height 17
radio input "true"
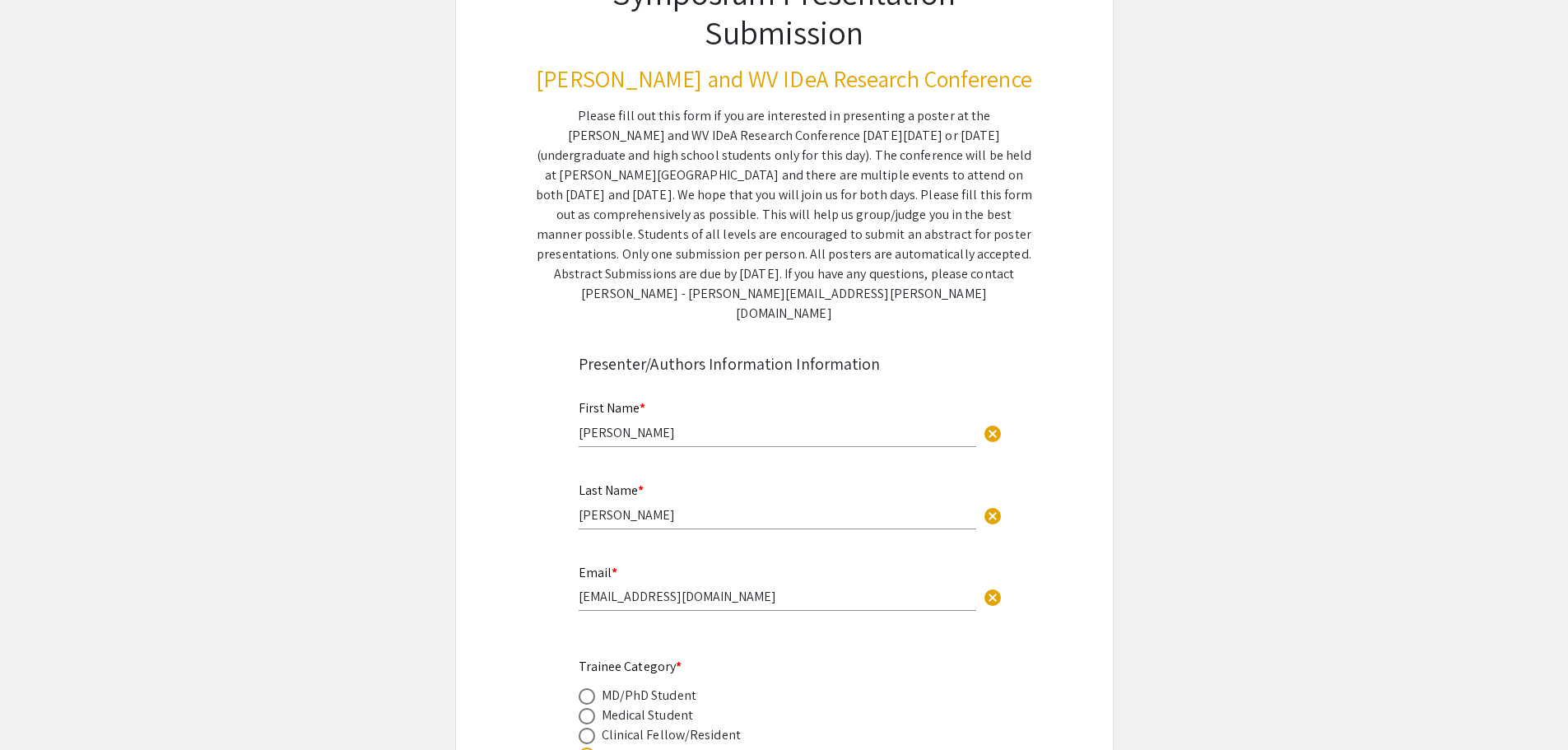
scroll to position [165, 0]
drag, startPoint x: 706, startPoint y: 290, endPoint x: 863, endPoint y: 298, distance: 157.2
click at [863, 298] on div "Please fill out this form if you are interested in presenting a poster at the […" at bounding box center [784, 213] width 497 height 218
copy div "[PERSON_NAME][EMAIL_ADDRESS][PERSON_NAME][DOMAIN_NAME]"
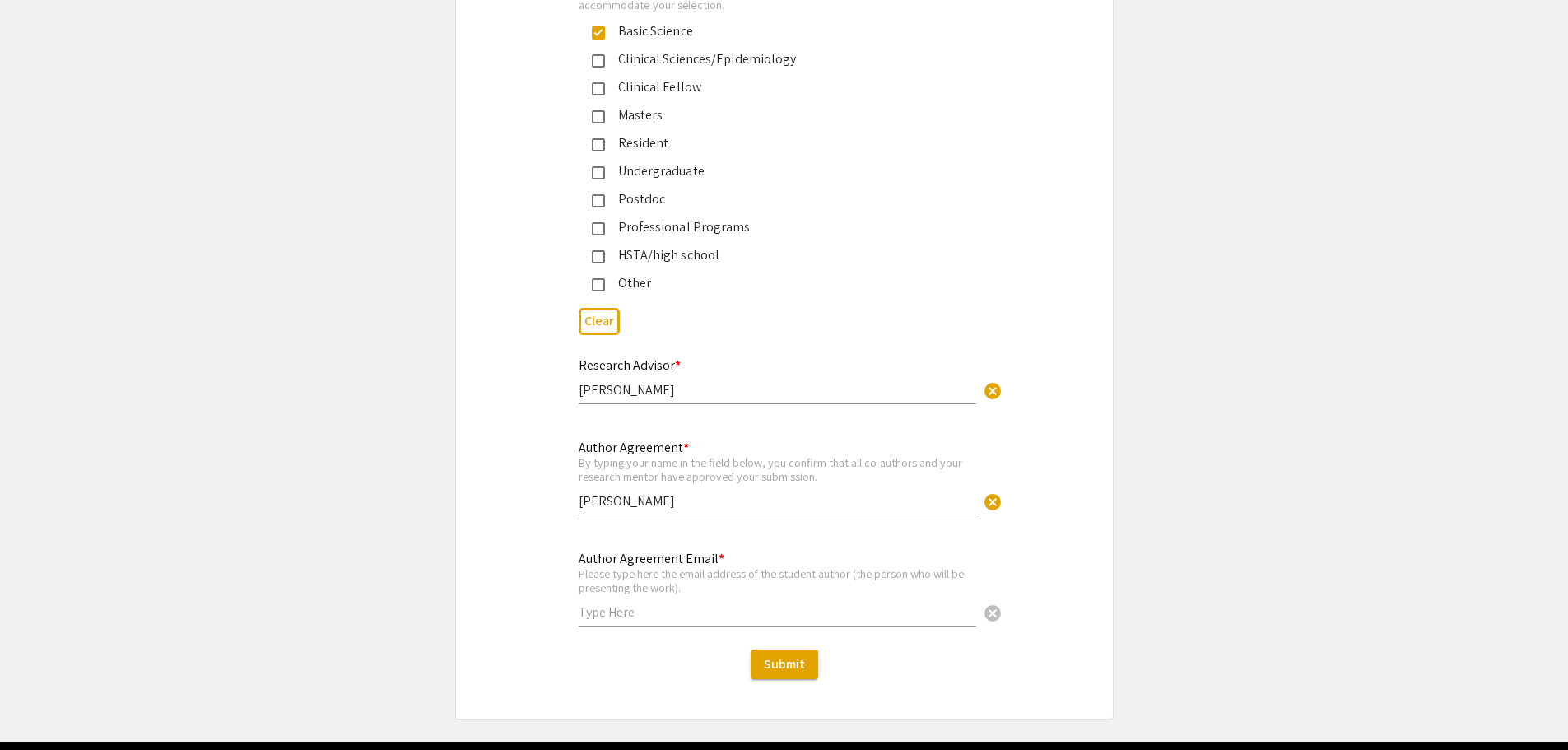
scroll to position [6128, 0]
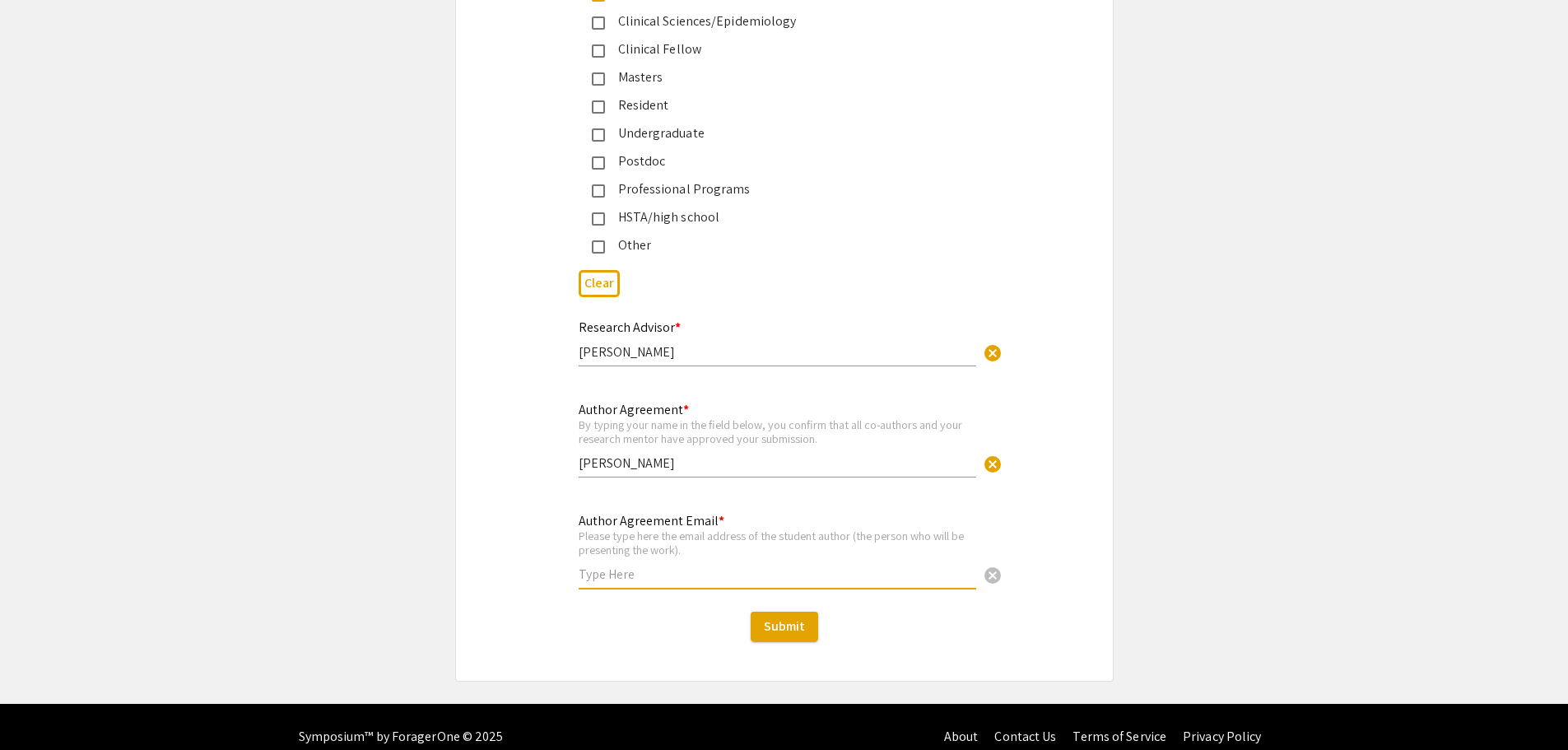
click at [599, 565] on input "text" at bounding box center [777, 574] width 397 height 18
type input "[EMAIL_ADDRESS][DOMAIN_NAME]"
